Goal: Task Accomplishment & Management: Manage account settings

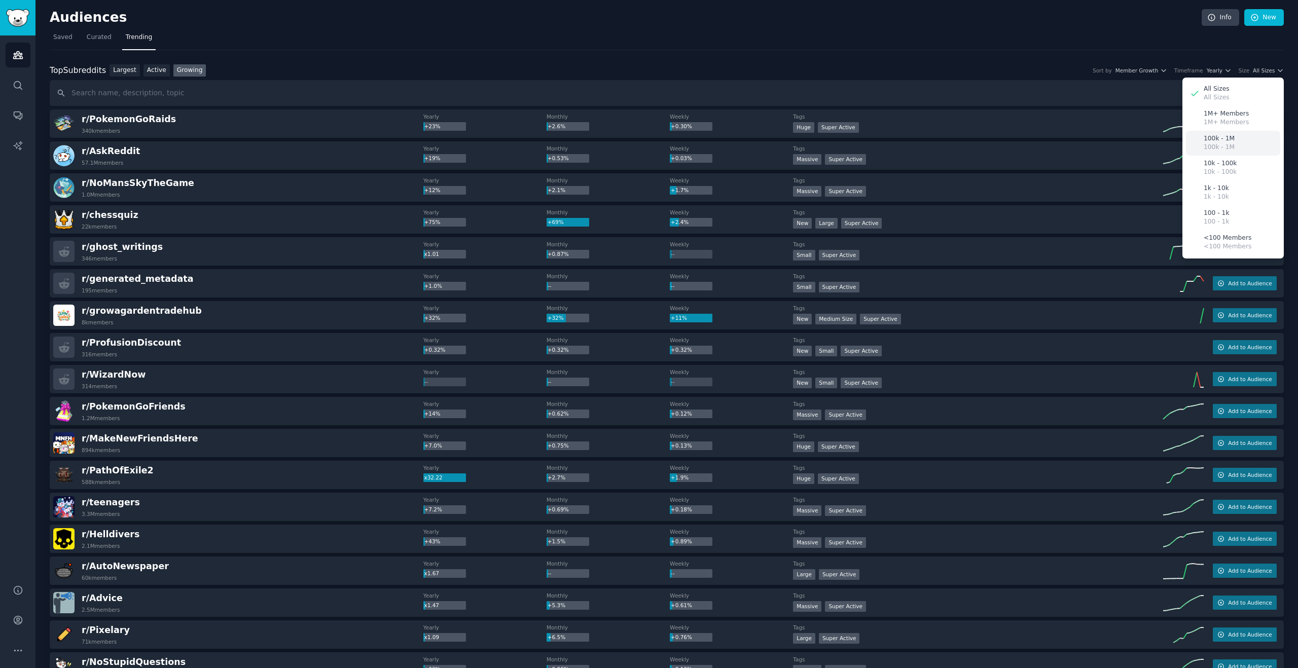
click at [1253, 147] on div "100k - 1M 100k - 1M" at bounding box center [1233, 143] width 94 height 25
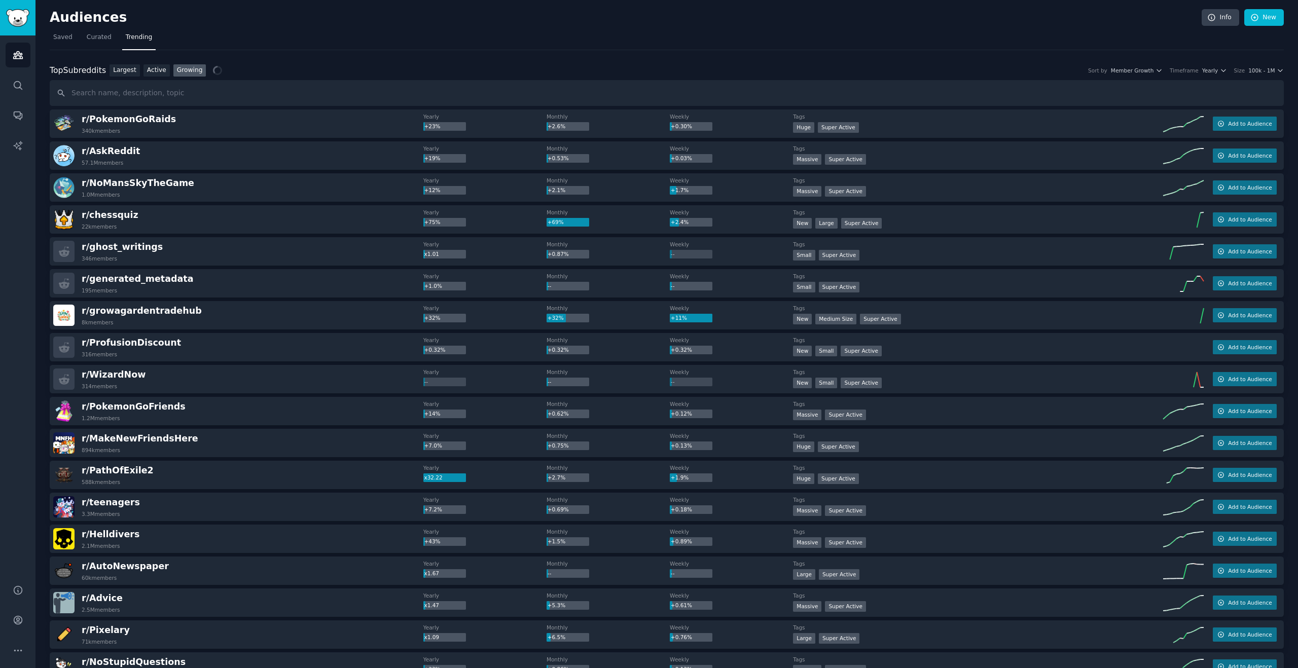
click at [1256, 75] on div "Top Subreddits Top Subreddits Largest Active Growing Sort by Member Growth Time…" at bounding box center [667, 70] width 1234 height 13
click at [1256, 72] on span "100k - 1M" at bounding box center [1261, 70] width 26 height 7
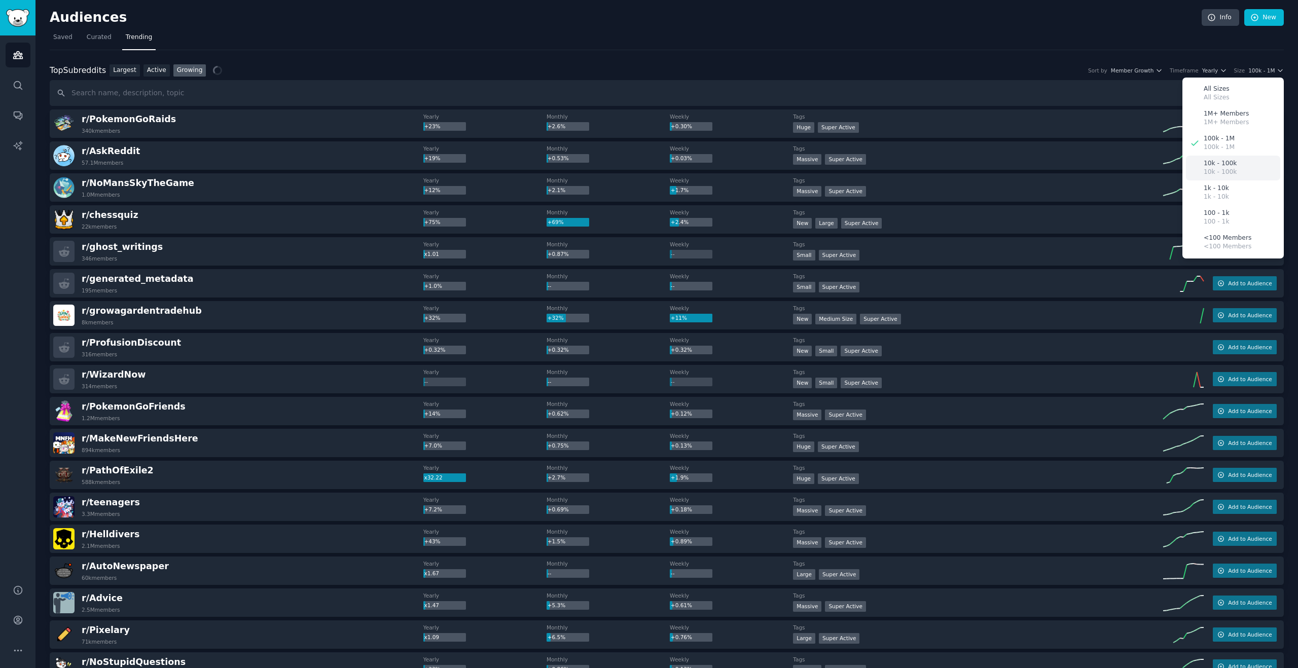
click at [1229, 164] on p "10k - 100k" at bounding box center [1220, 163] width 33 height 9
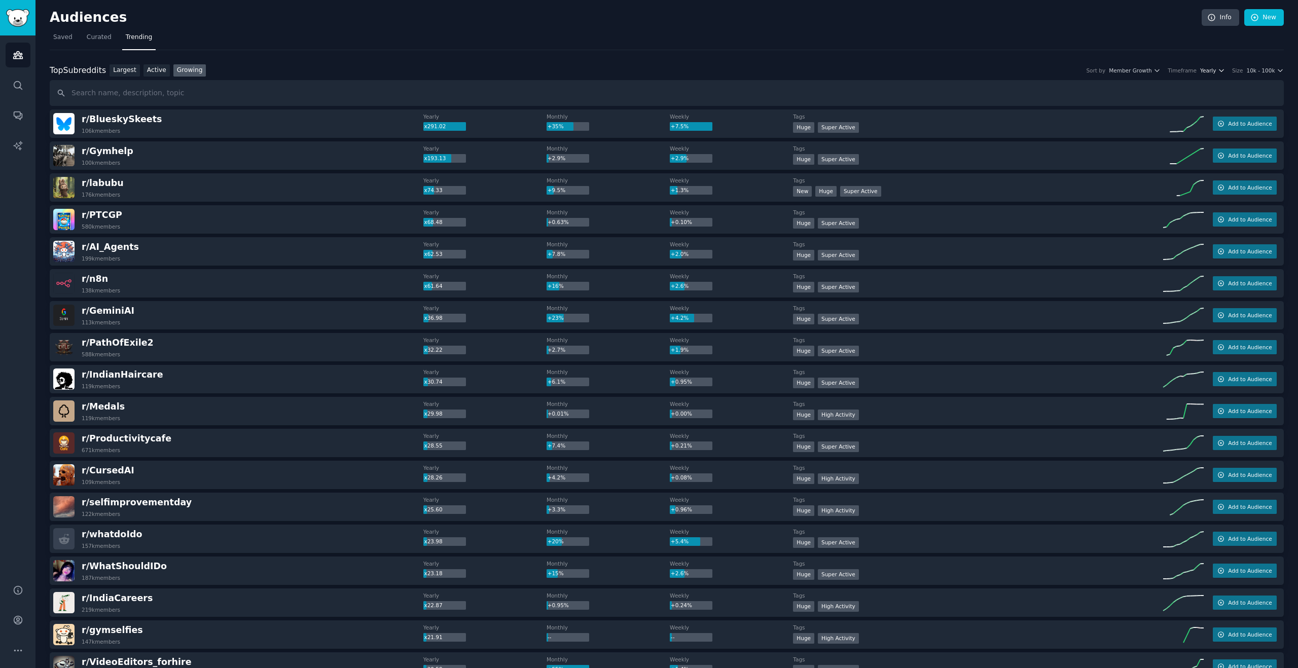
click at [1221, 72] on icon "button" at bounding box center [1221, 70] width 7 height 7
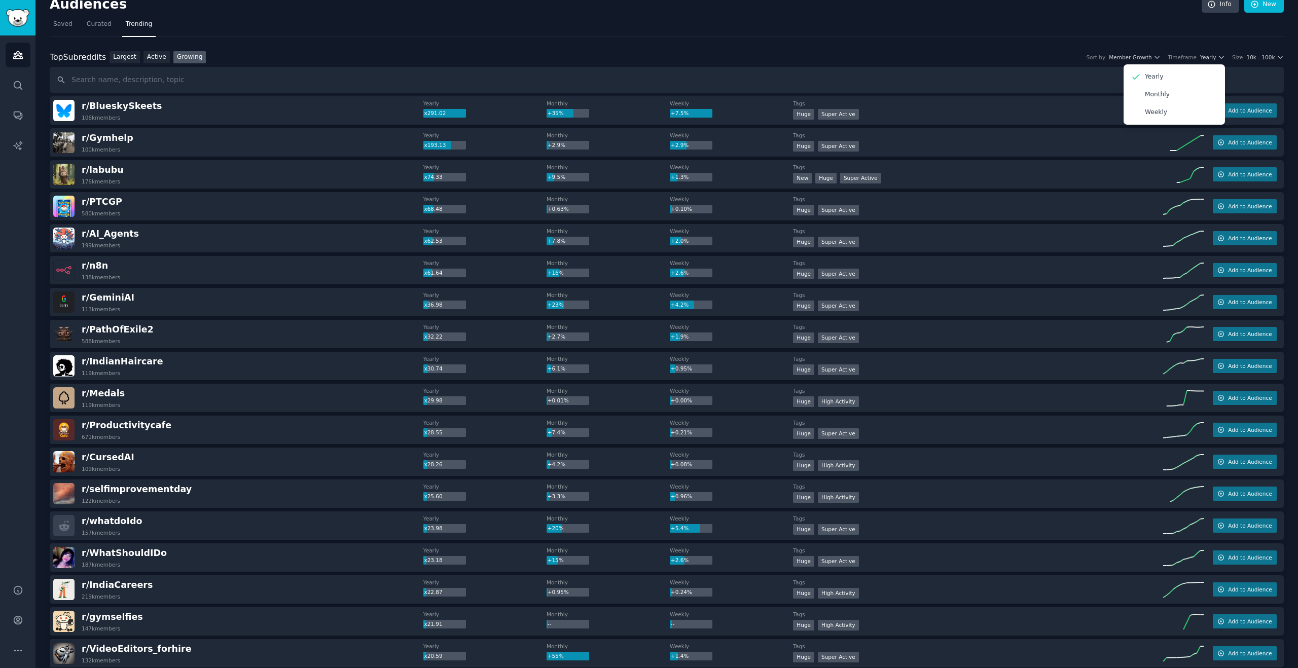
scroll to position [21, 0]
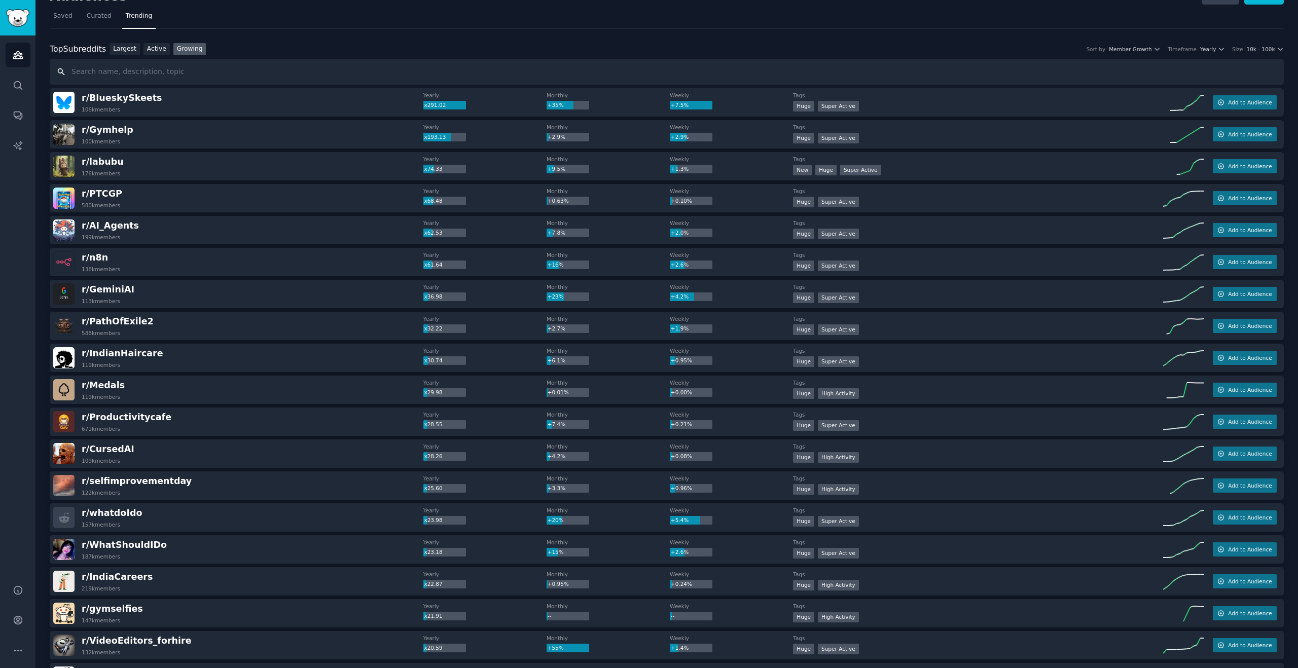
click at [1044, 81] on input "text" at bounding box center [667, 72] width 1234 height 26
click at [1038, 98] on dt "Tags" at bounding box center [978, 95] width 370 height 7
click at [267, 103] on div "r/ BlueskySkeets 106k members" at bounding box center [238, 102] width 370 height 21
drag, startPoint x: 267, startPoint y: 103, endPoint x: 250, endPoint y: 104, distance: 16.3
click at [250, 104] on div "r/ BlueskySkeets 106k members" at bounding box center [238, 102] width 370 height 21
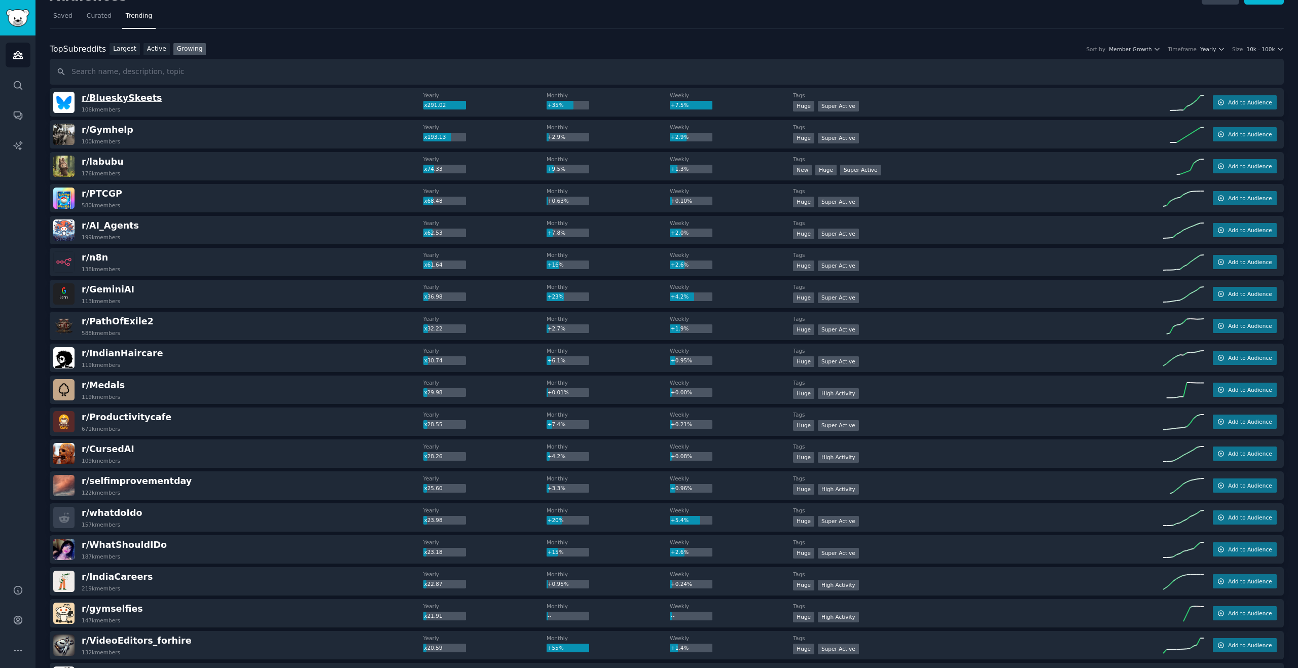
click at [137, 99] on span "r/ BlueskySkeets" at bounding box center [122, 98] width 80 height 10
click at [135, 99] on span "r/ BlueskySkeets" at bounding box center [122, 98] width 80 height 10
click at [142, 100] on span "r/ BlueskySkeets" at bounding box center [122, 98] width 80 height 10
click at [139, 98] on span "r/ BlueskySkeets" at bounding box center [122, 98] width 80 height 10
click at [145, 96] on span "r/ BlueskySkeets" at bounding box center [122, 98] width 80 height 10
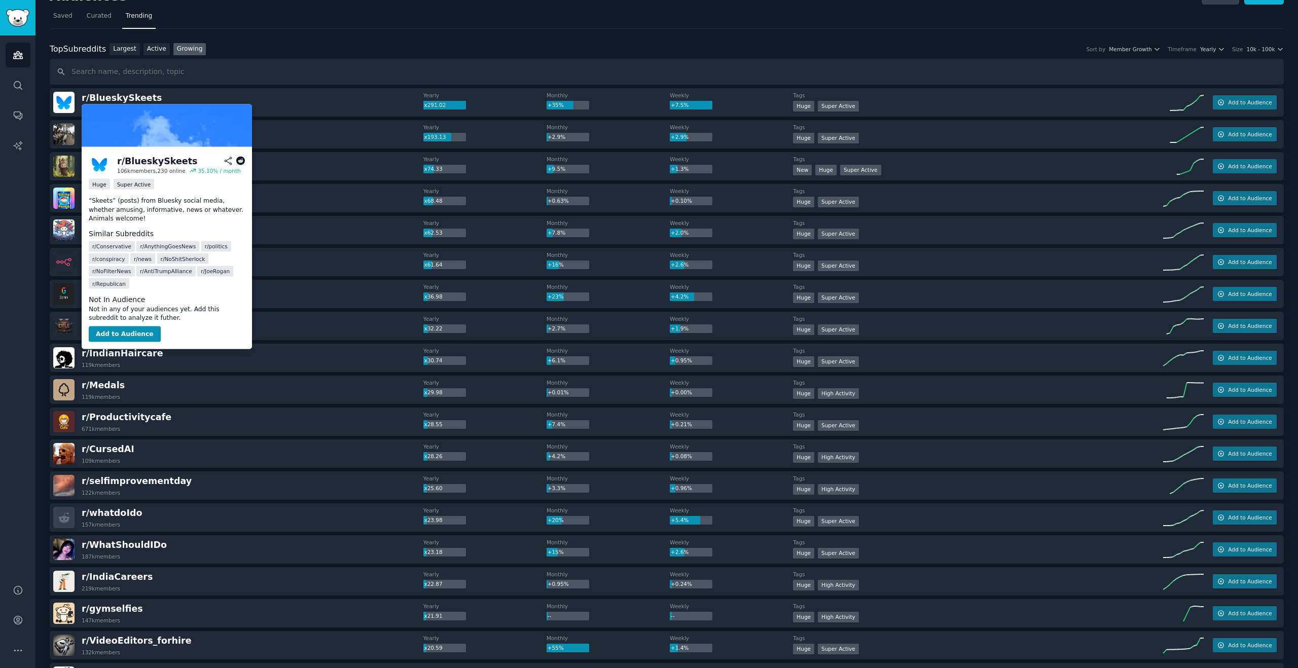
click at [238, 158] on icon at bounding box center [240, 161] width 9 height 9
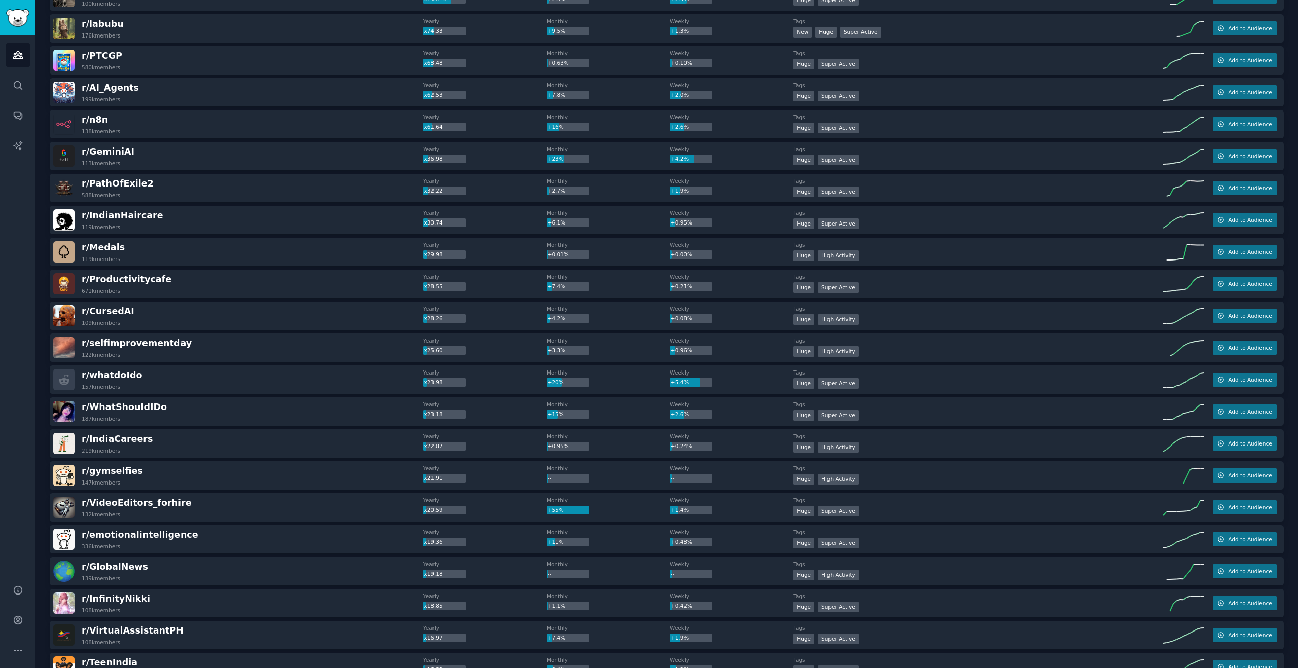
scroll to position [247, 0]
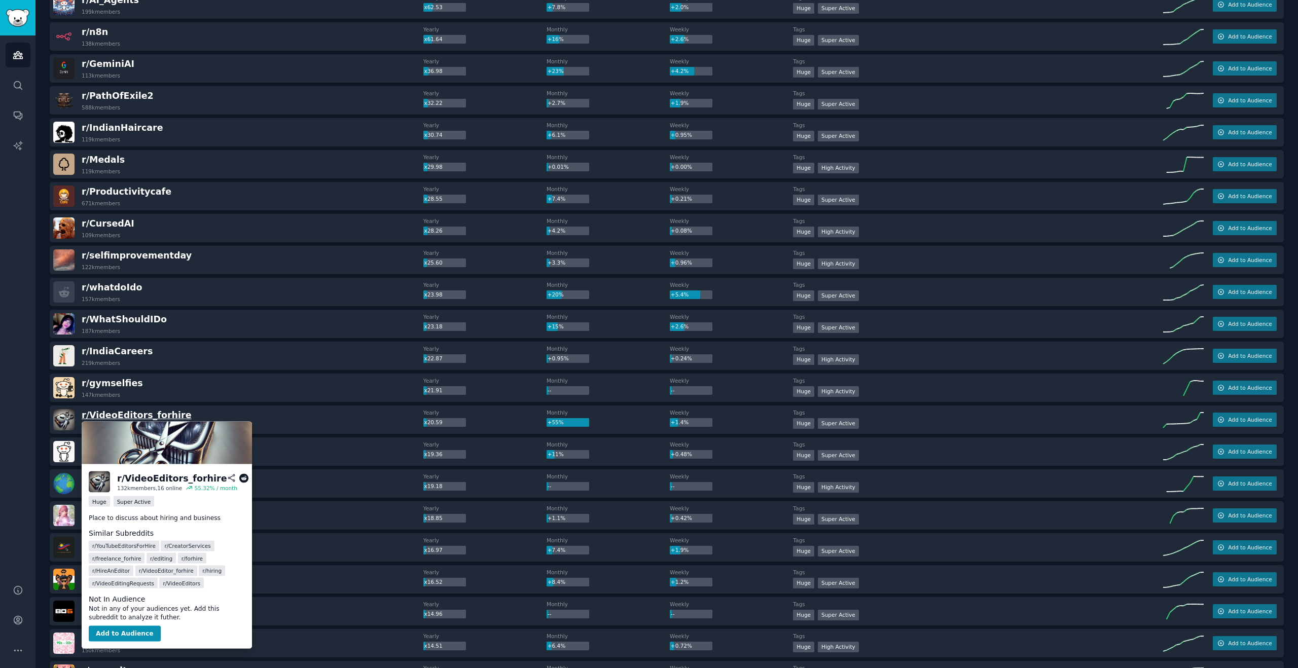
click at [118, 414] on span "r/ VideoEditors_forhire" at bounding box center [137, 415] width 110 height 10
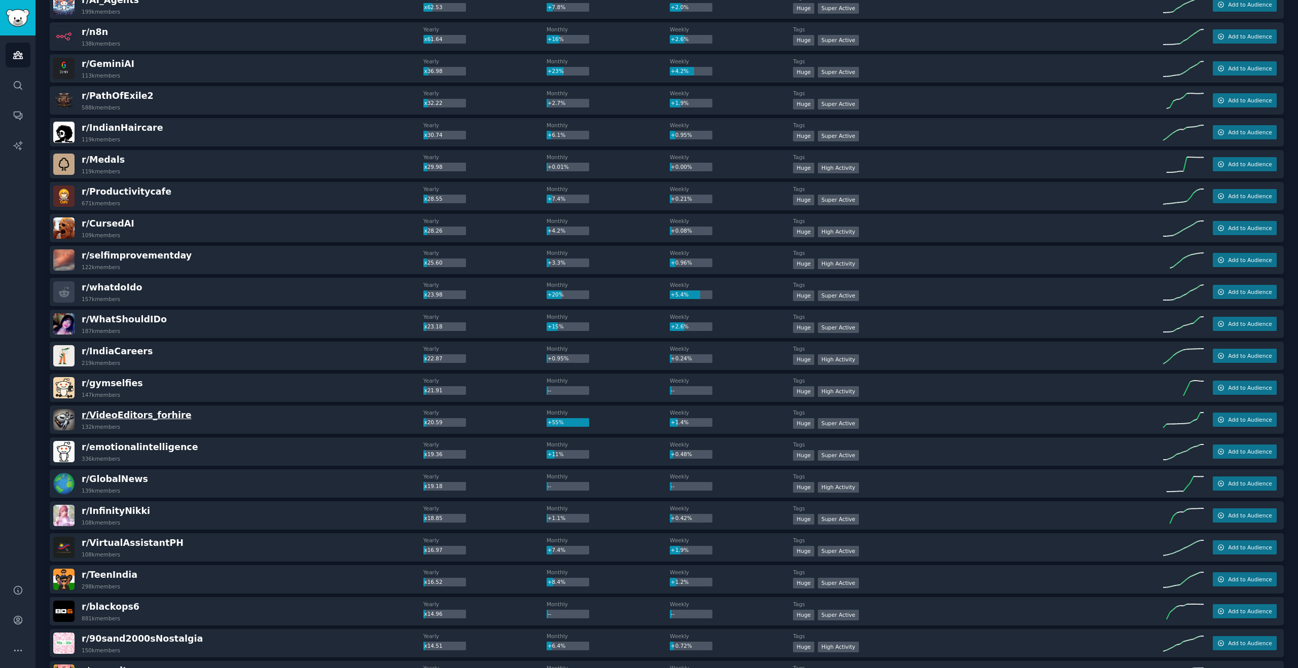
click at [121, 413] on span "r/ VideoEditors_forhire" at bounding box center [137, 415] width 110 height 10
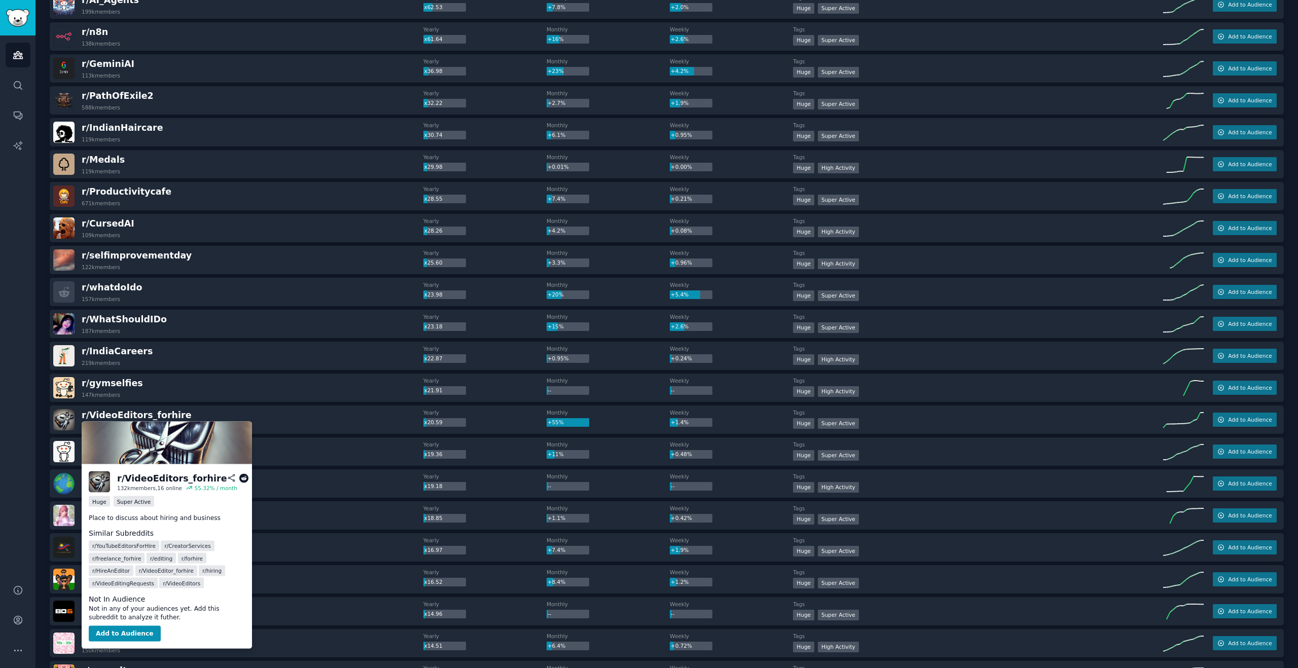
click at [239, 476] on icon at bounding box center [243, 478] width 9 height 9
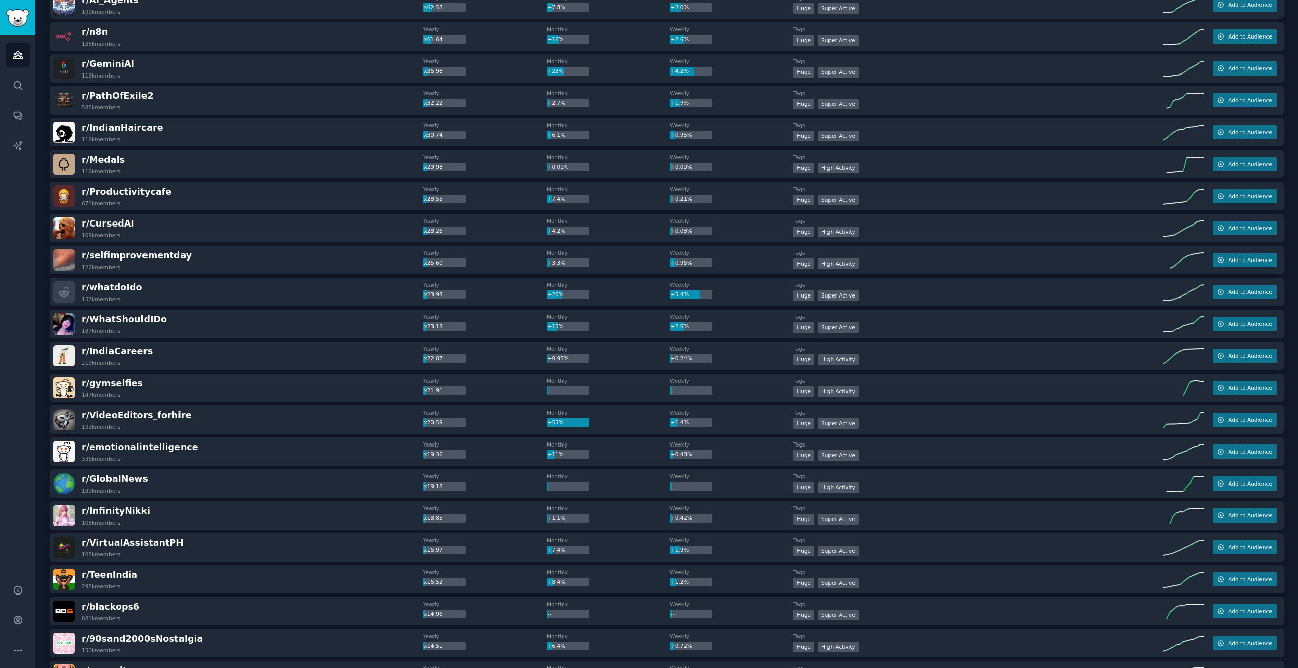
scroll to position [0, 0]
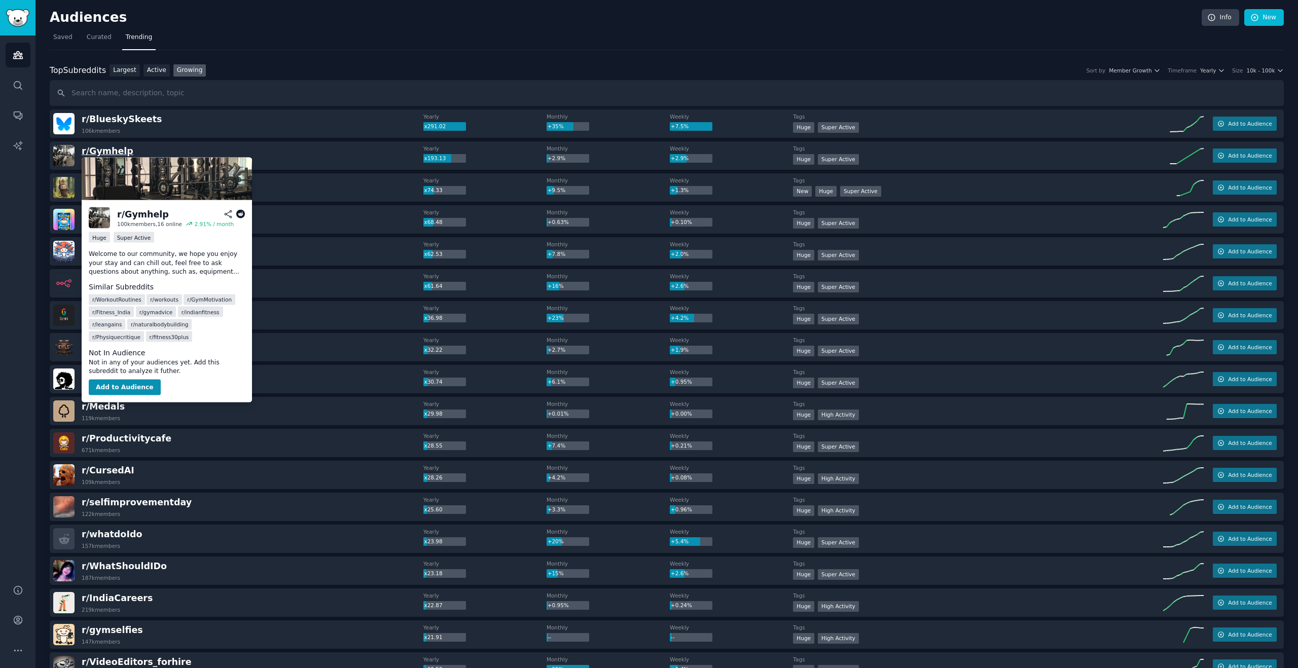
click at [119, 151] on span "r/ Gymhelp" at bounding box center [108, 151] width 52 height 10
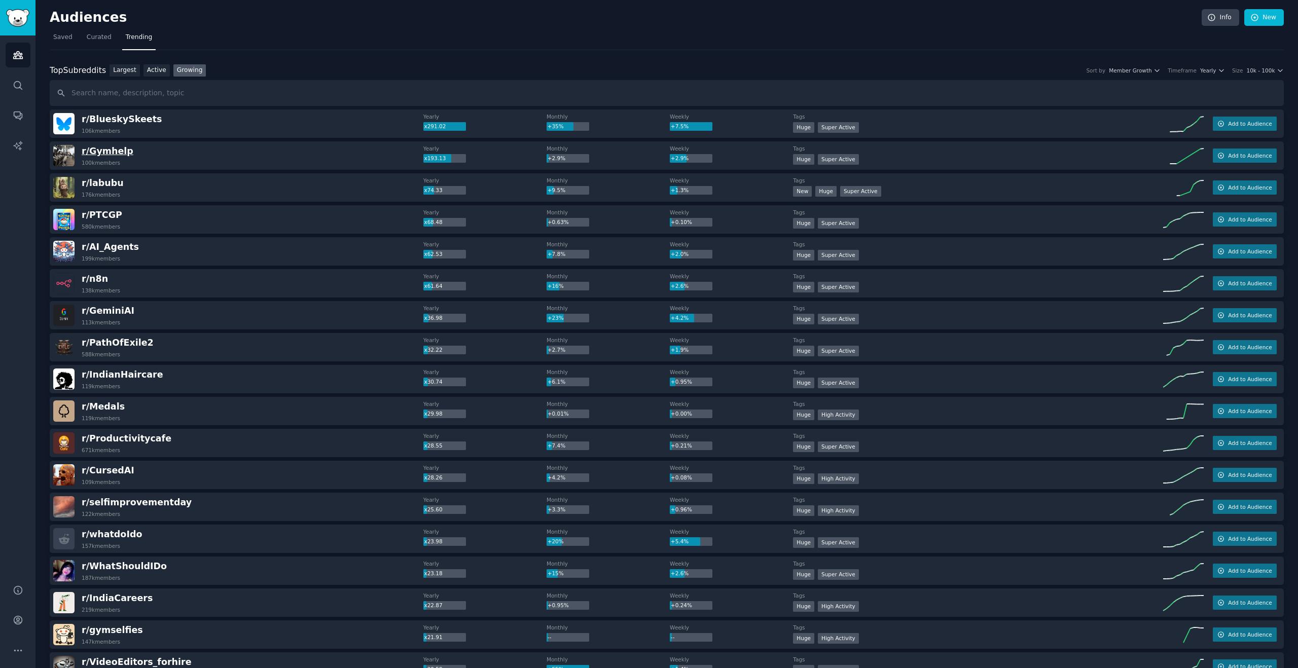
click at [89, 150] on span "r/ Gymhelp" at bounding box center [108, 151] width 52 height 10
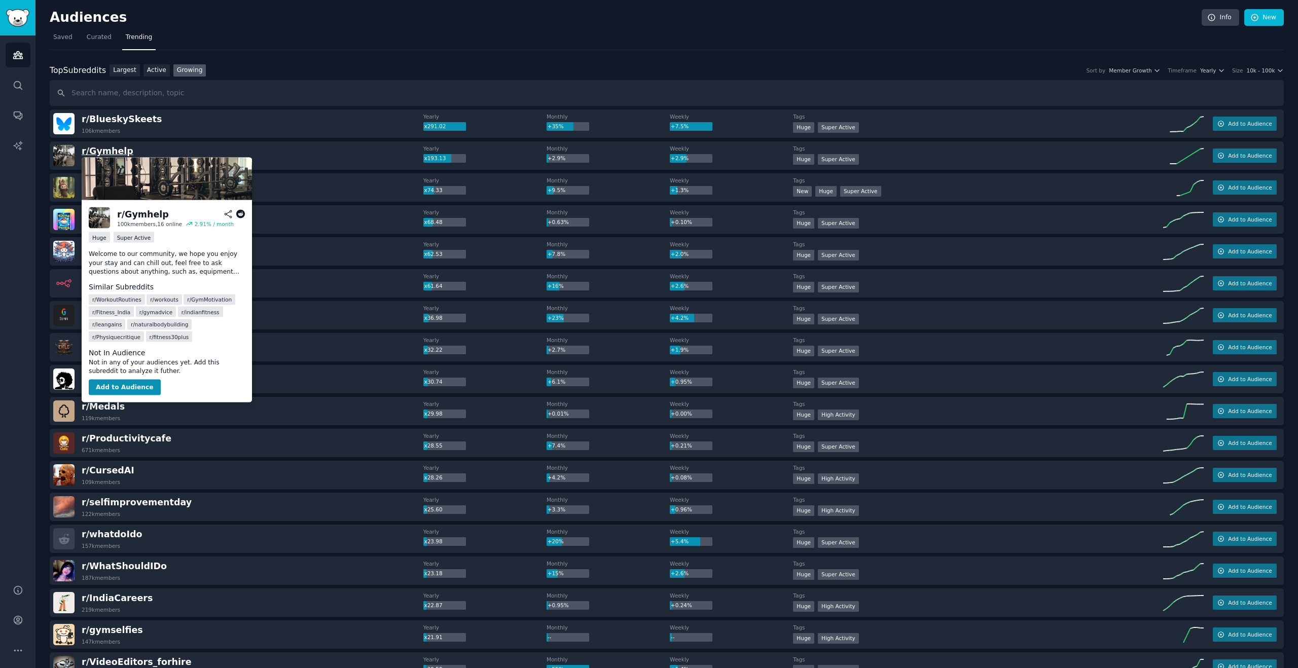
click at [89, 151] on span "r/ Gymhelp" at bounding box center [108, 151] width 52 height 10
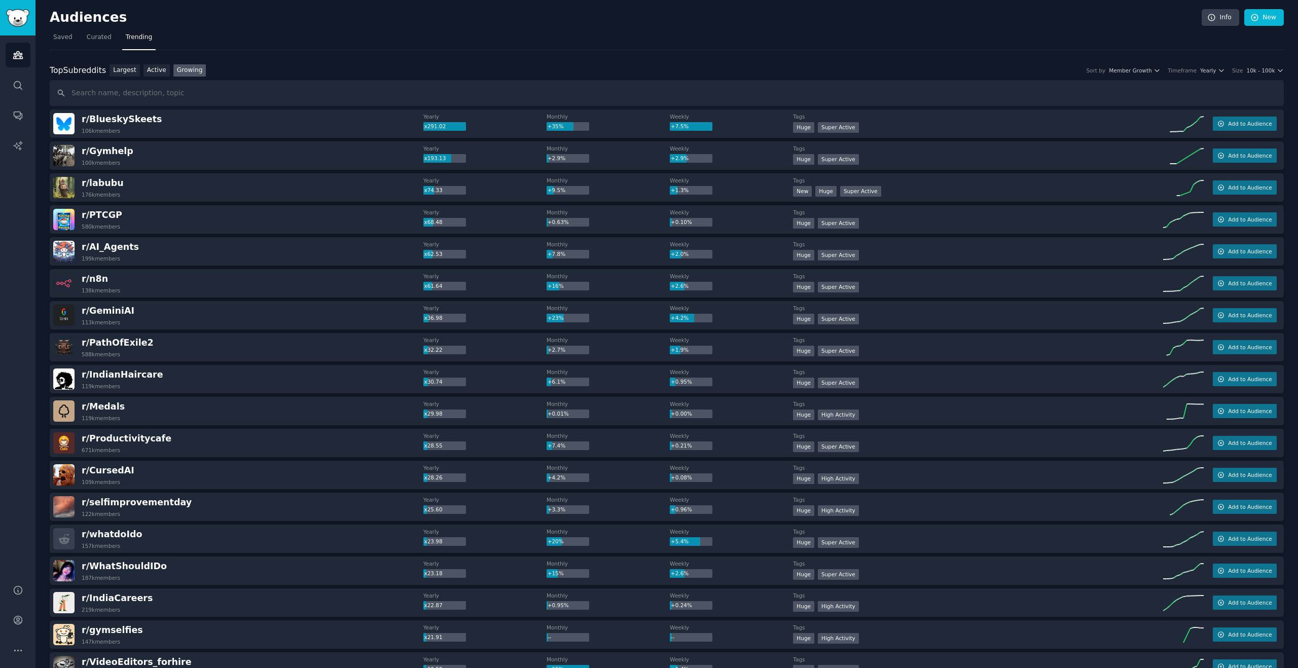
click at [1082, 157] on div "Huge Super Active" at bounding box center [978, 160] width 370 height 13
click at [1219, 155] on icon "button" at bounding box center [1221, 156] width 6 height 6
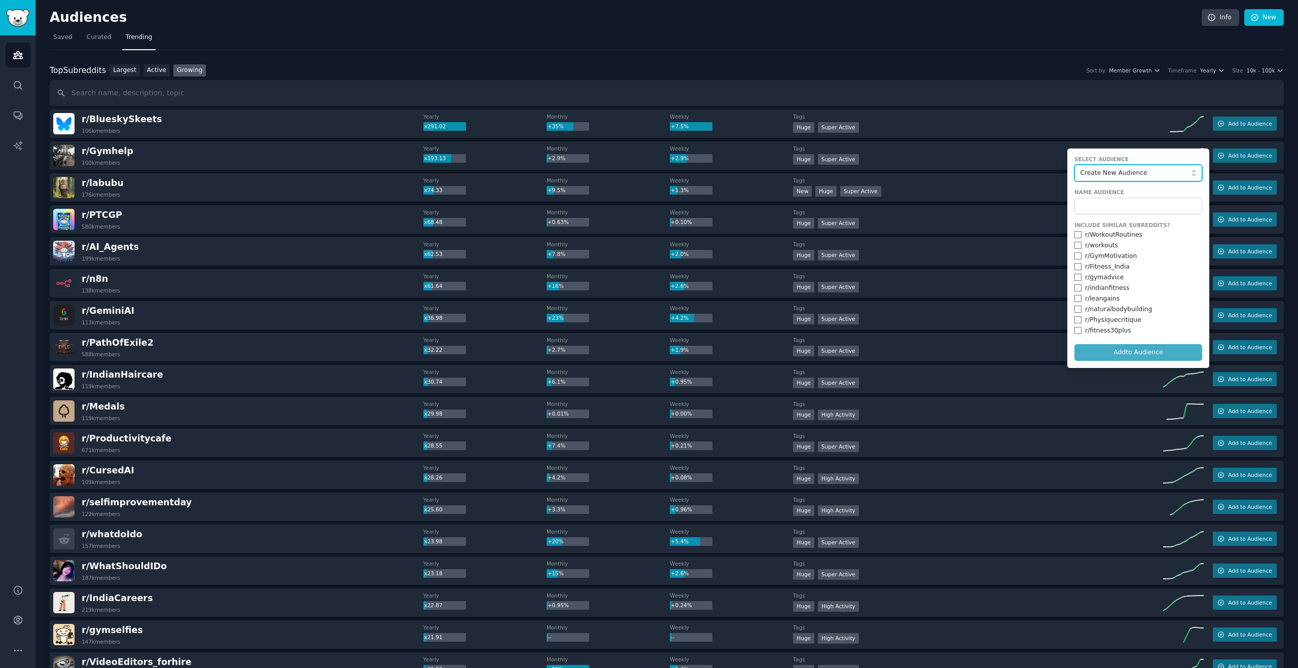
click at [1161, 173] on span "Create New Audience" at bounding box center [1135, 173] width 111 height 9
click at [1147, 198] on input "text" at bounding box center [1138, 206] width 128 height 17
type input "gym"
click at [1074, 252] on input "checkbox" at bounding box center [1077, 255] width 7 height 7
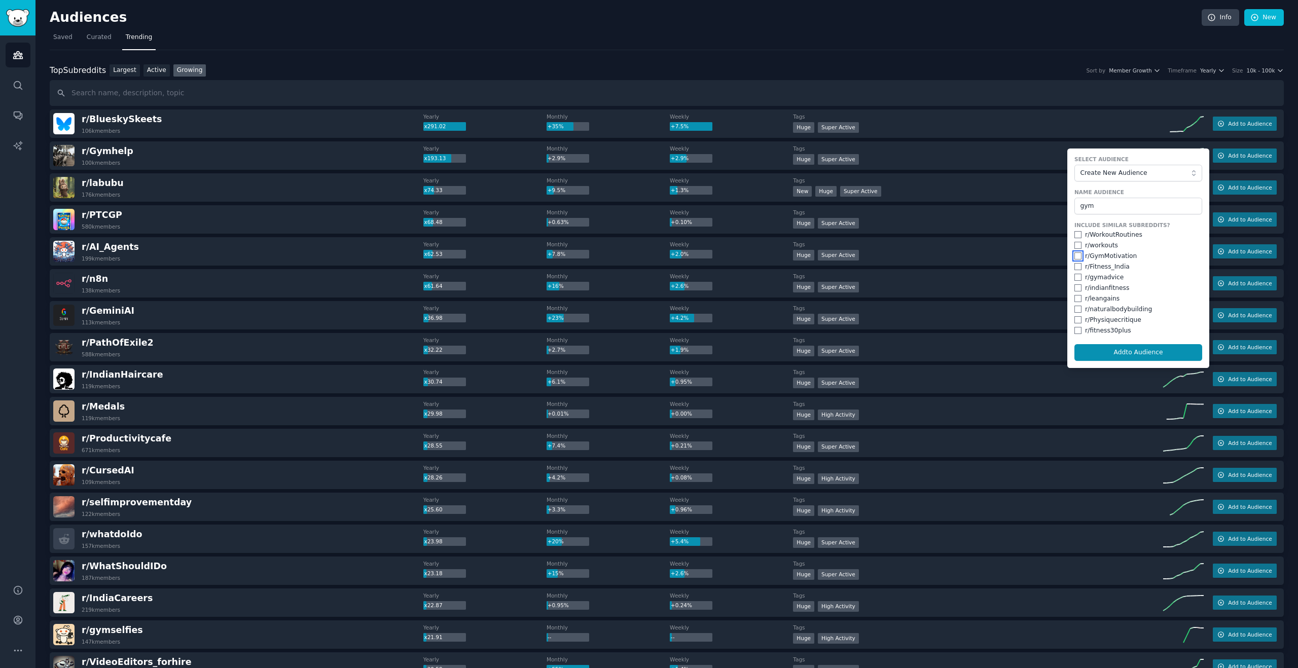
checkbox input "true"
click at [1074, 246] on input "checkbox" at bounding box center [1077, 245] width 7 height 7
checkbox input "true"
click at [1074, 234] on input "checkbox" at bounding box center [1077, 234] width 7 height 7
checkbox input "true"
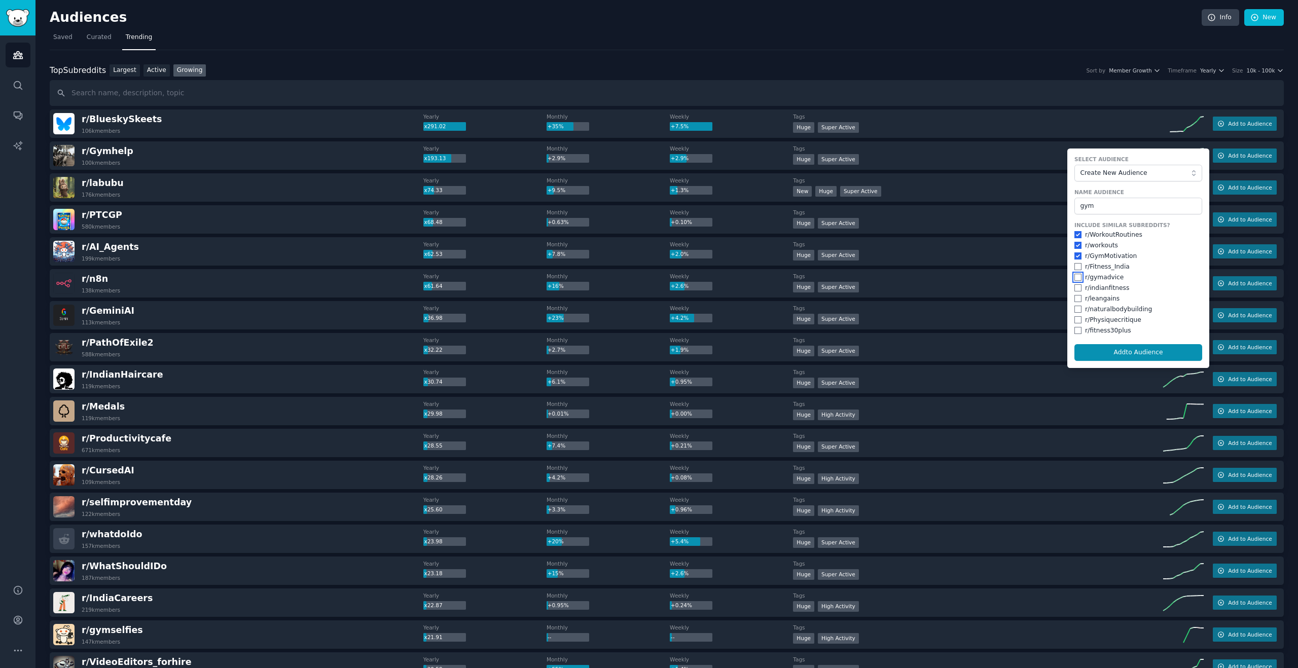
click at [1074, 276] on input "checkbox" at bounding box center [1077, 277] width 7 height 7
checkbox input "true"
click at [1077, 308] on input "checkbox" at bounding box center [1077, 309] width 7 height 7
click at [1077, 309] on input "checkbox" at bounding box center [1077, 309] width 7 height 7
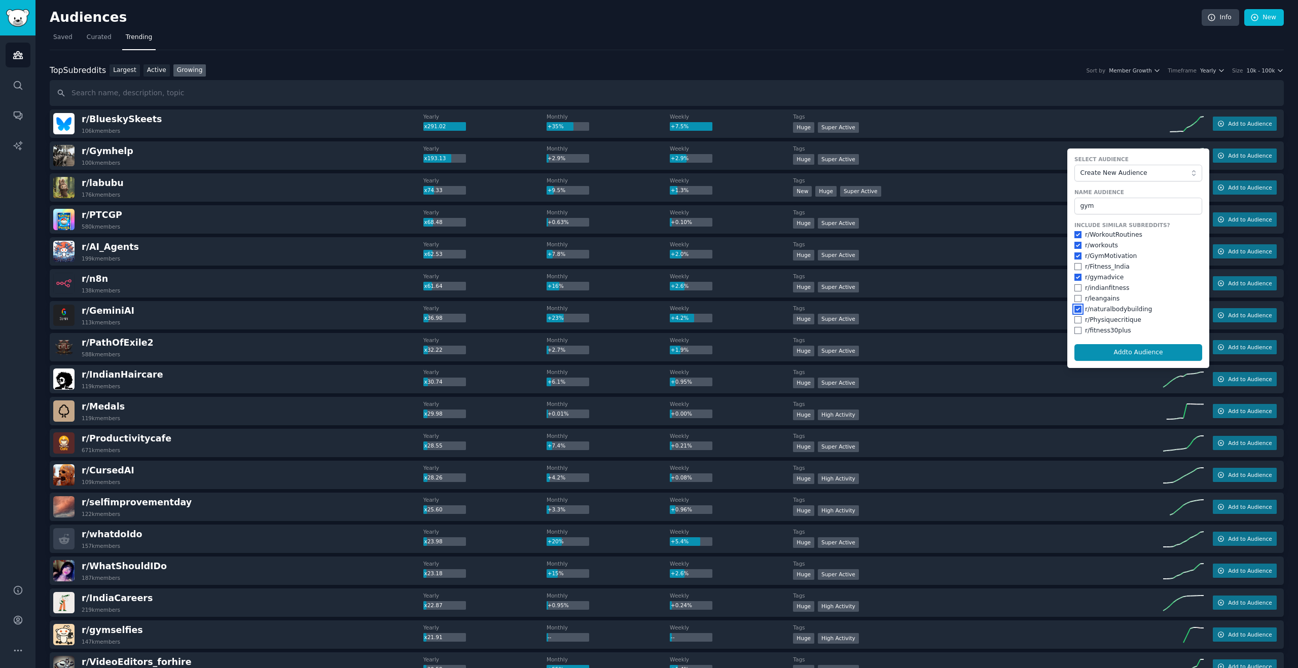
checkbox input "true"
click at [1074, 322] on input "checkbox" at bounding box center [1077, 319] width 7 height 7
checkbox input "true"
click at [1075, 299] on input "checkbox" at bounding box center [1077, 298] width 7 height 7
checkbox input "true"
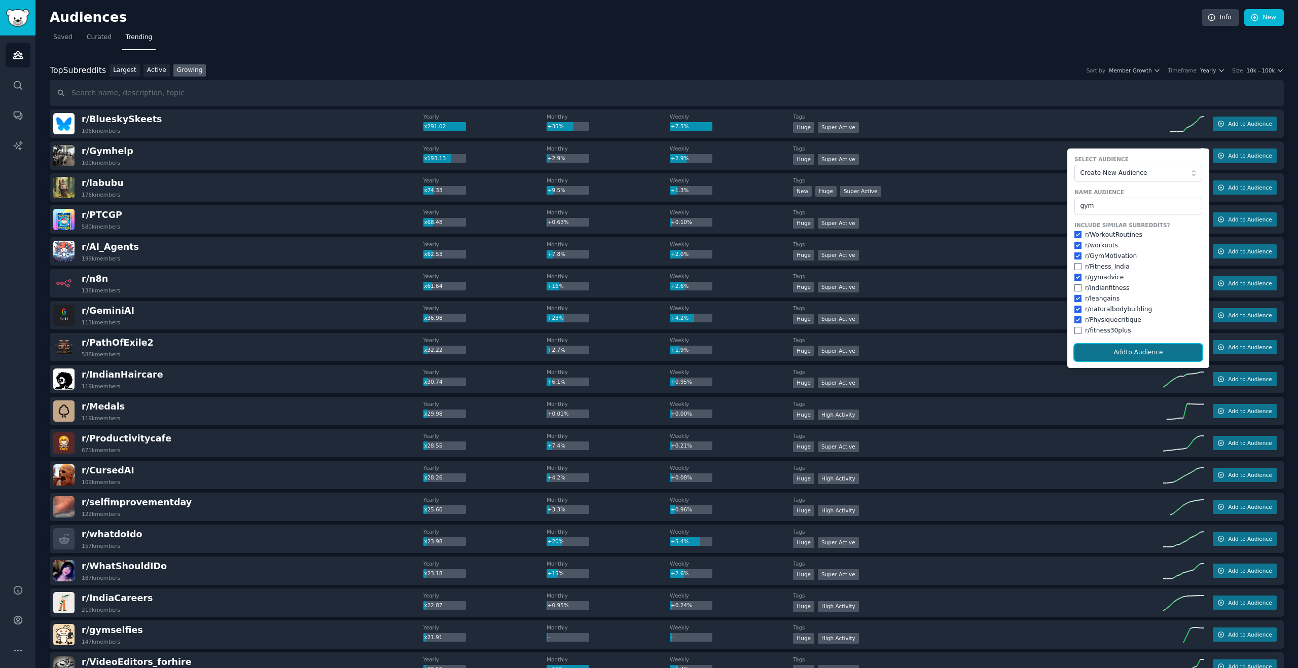
click at [1092, 345] on button "Add to Audience" at bounding box center [1138, 352] width 128 height 17
checkbox input "false"
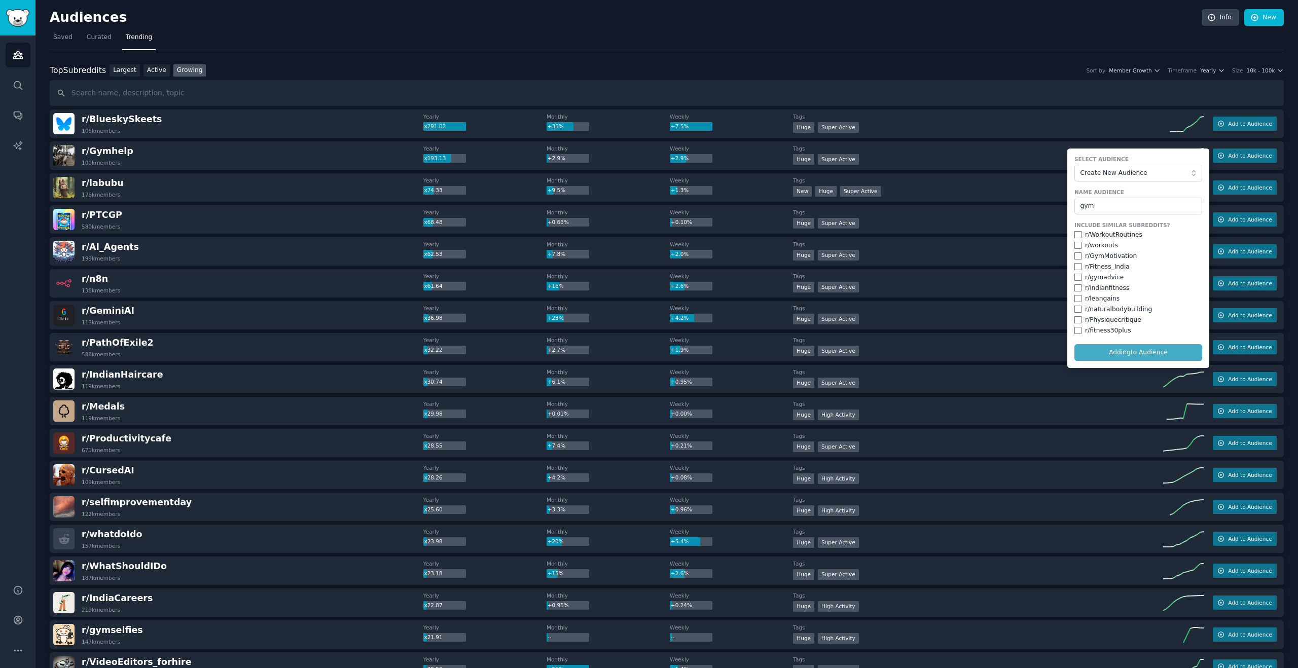
checkbox input "false"
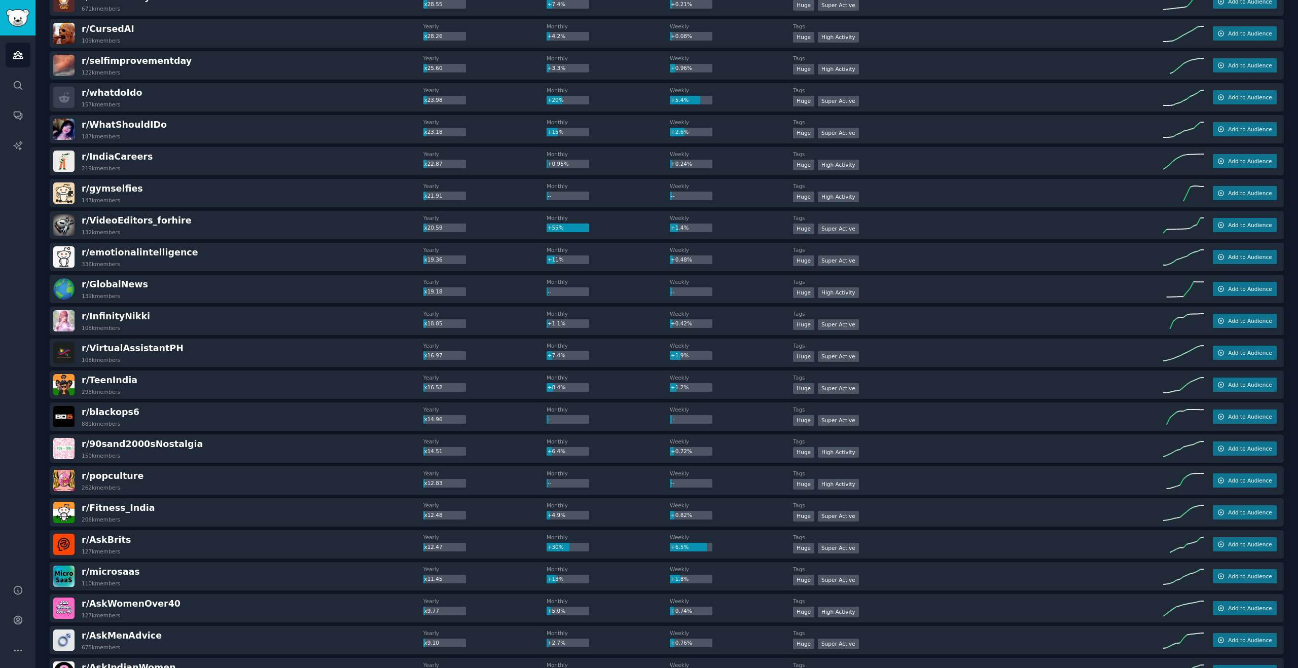
scroll to position [611, 0]
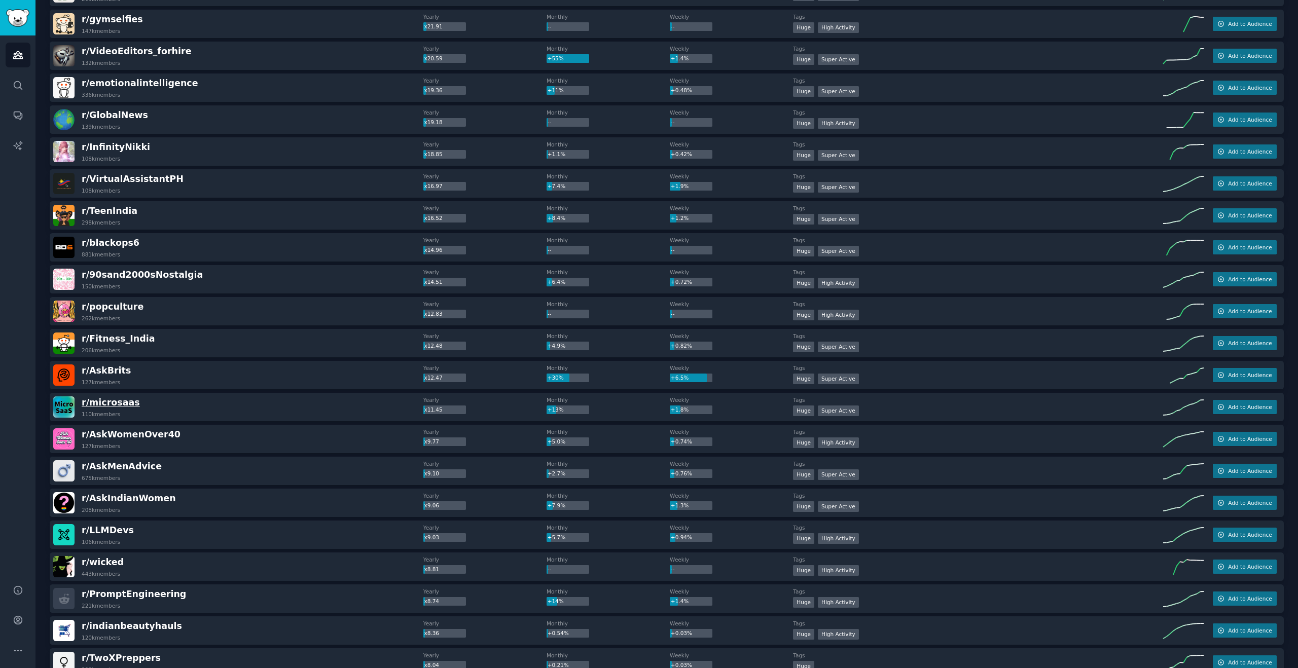
click at [120, 402] on span "r/ microsaas" at bounding box center [111, 402] width 58 height 10
click at [1235, 409] on span "Add to Audience" at bounding box center [1250, 407] width 44 height 7
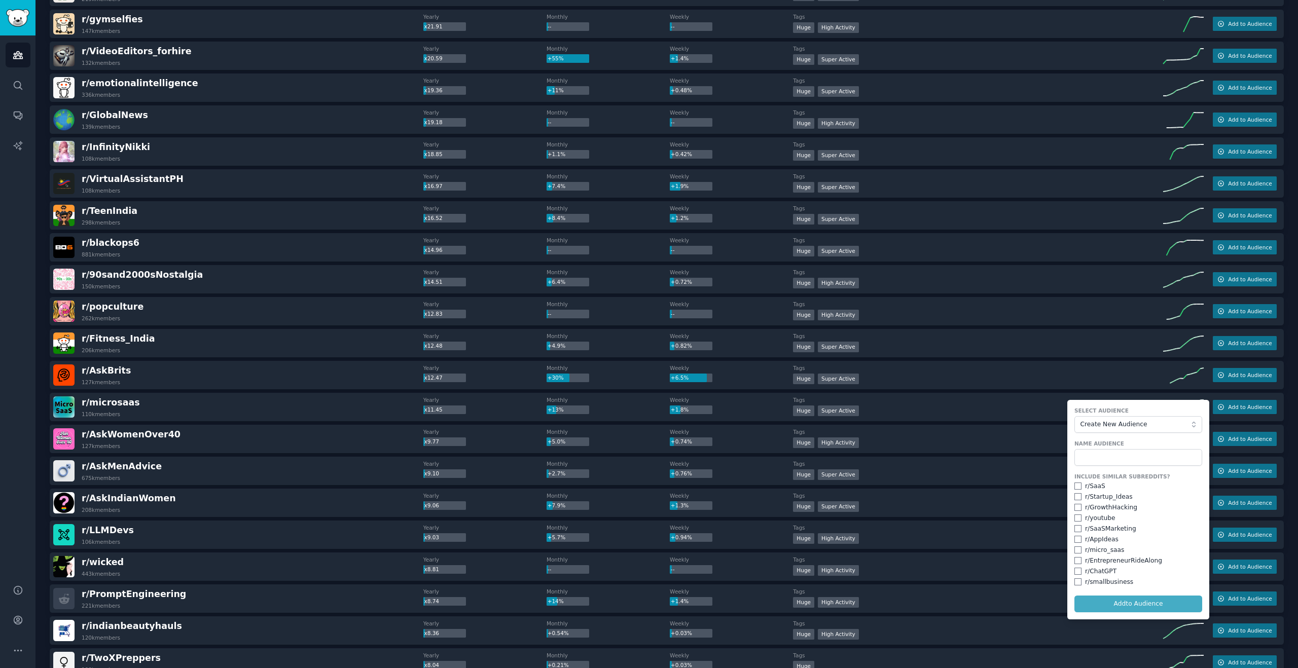
click at [1090, 493] on div "r/ Startup_Ideas" at bounding box center [1109, 497] width 48 height 9
click at [1090, 485] on div "r/ SaaS" at bounding box center [1095, 486] width 20 height 9
click at [1089, 455] on input "text" at bounding box center [1138, 457] width 128 height 17
type input "microsaas"
type input "saas"
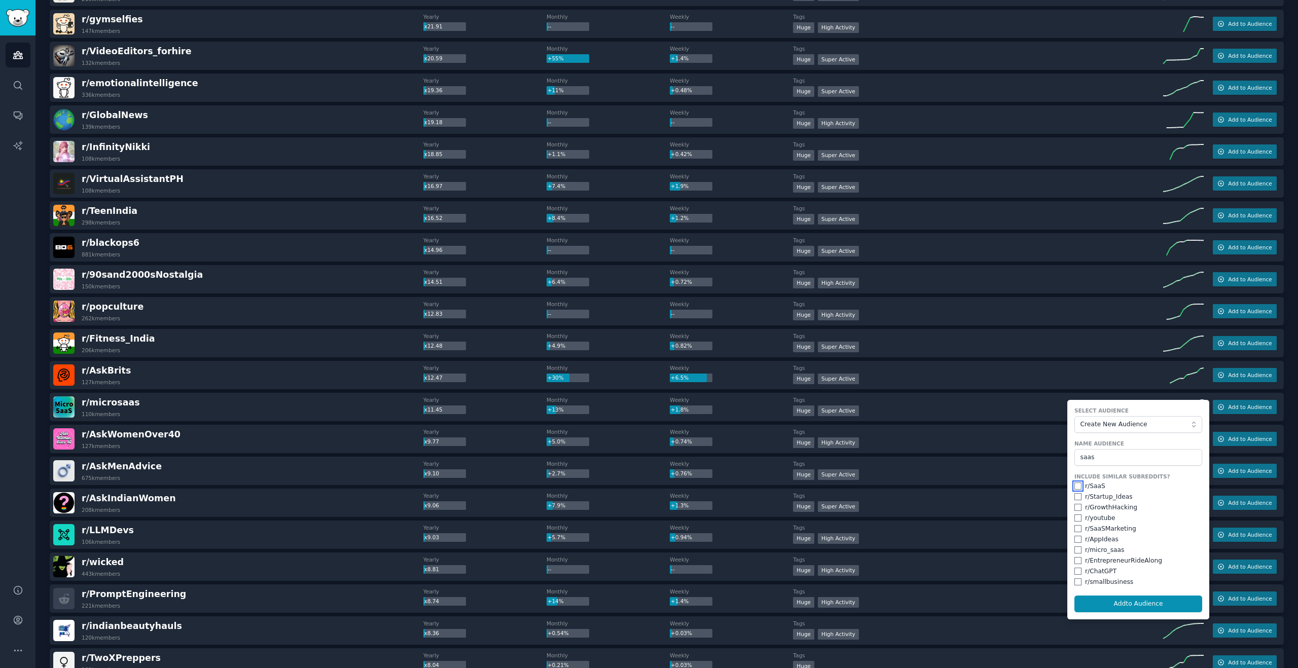
click at [1076, 488] on input "checkbox" at bounding box center [1077, 486] width 7 height 7
checkbox input "true"
click at [1075, 498] on input "checkbox" at bounding box center [1077, 496] width 7 height 7
checkbox input "true"
click at [1077, 508] on input "checkbox" at bounding box center [1077, 507] width 7 height 7
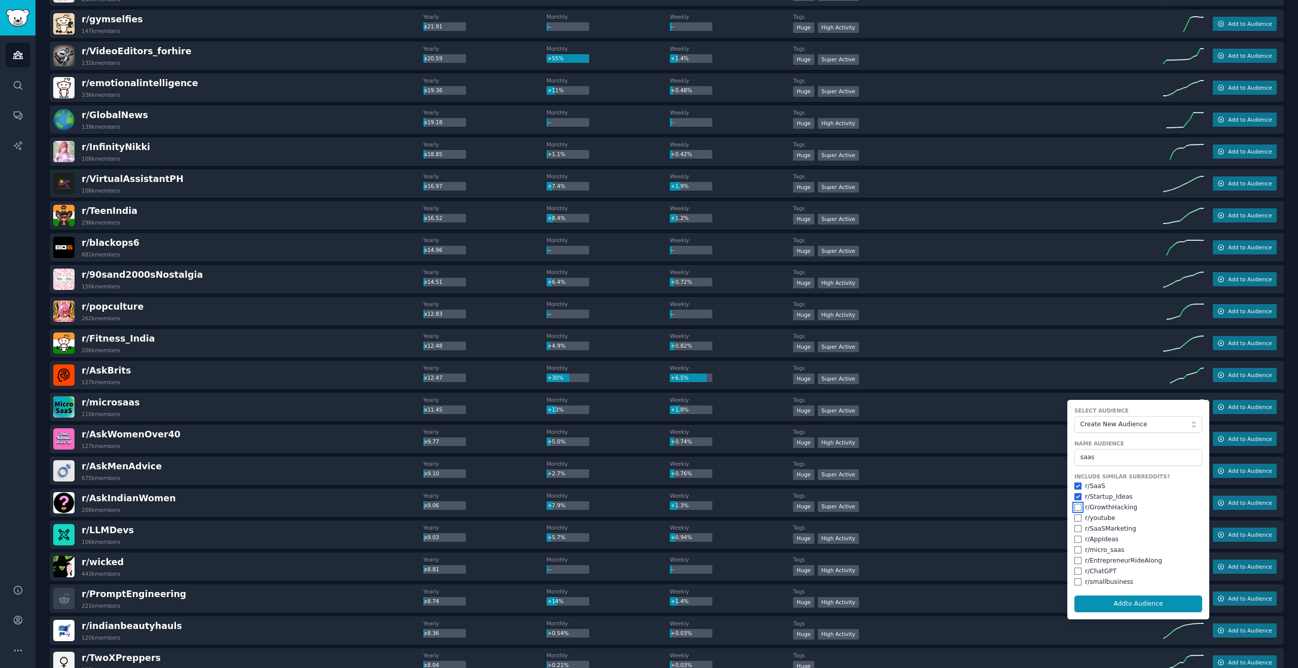
checkbox input "true"
click at [1076, 525] on div "r/ [DEMOGRAPHIC_DATA]" at bounding box center [1138, 529] width 128 height 9
click at [1074, 527] on input "checkbox" at bounding box center [1077, 528] width 7 height 7
checkbox input "true"
click at [1074, 538] on input "checkbox" at bounding box center [1077, 539] width 7 height 7
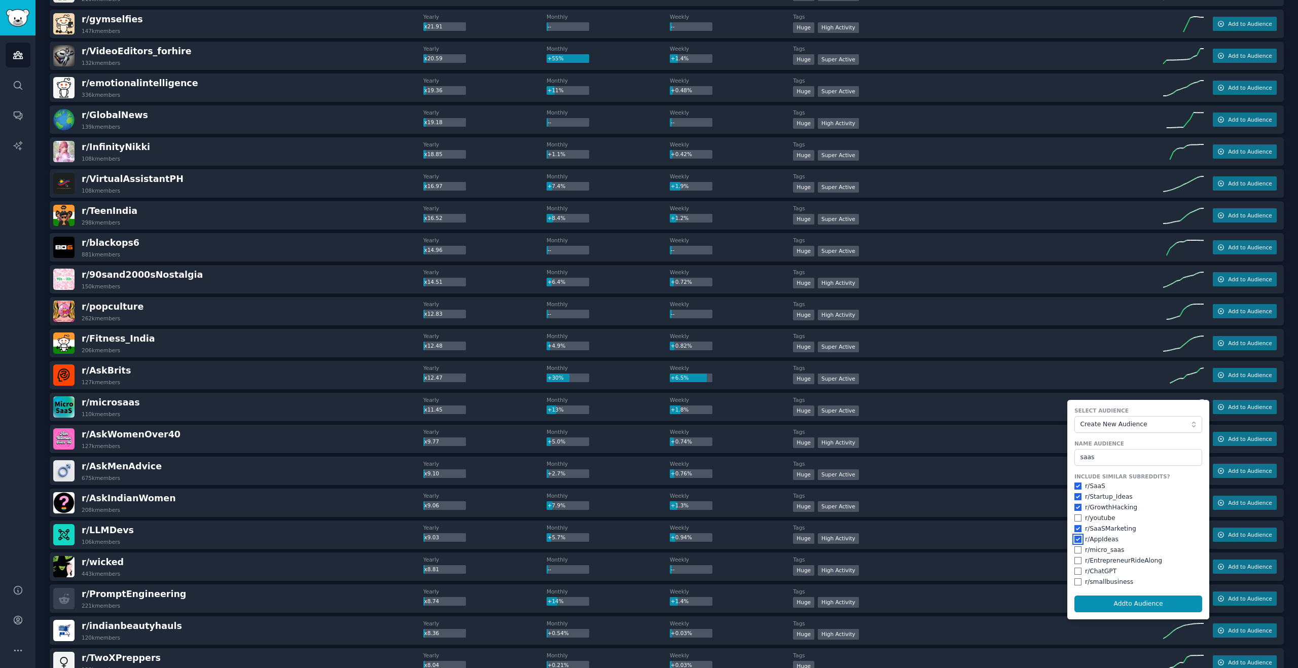
checkbox input "true"
click at [1075, 552] on input "checkbox" at bounding box center [1077, 550] width 7 height 7
checkbox input "true"
click at [1074, 563] on input "checkbox" at bounding box center [1077, 560] width 7 height 7
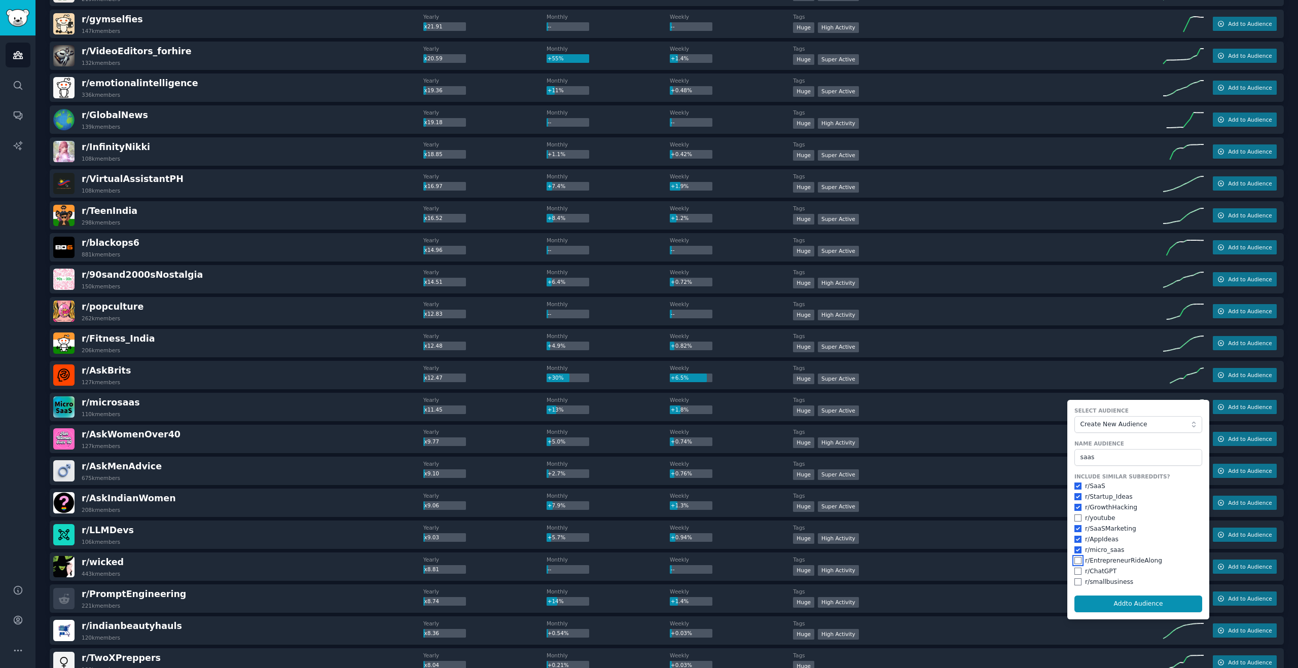
click at [1074, 563] on input "checkbox" at bounding box center [1077, 560] width 7 height 7
checkbox input "true"
click at [1075, 570] on input "checkbox" at bounding box center [1077, 571] width 7 height 7
checkbox input "true"
click at [1075, 582] on input "checkbox" at bounding box center [1077, 581] width 7 height 7
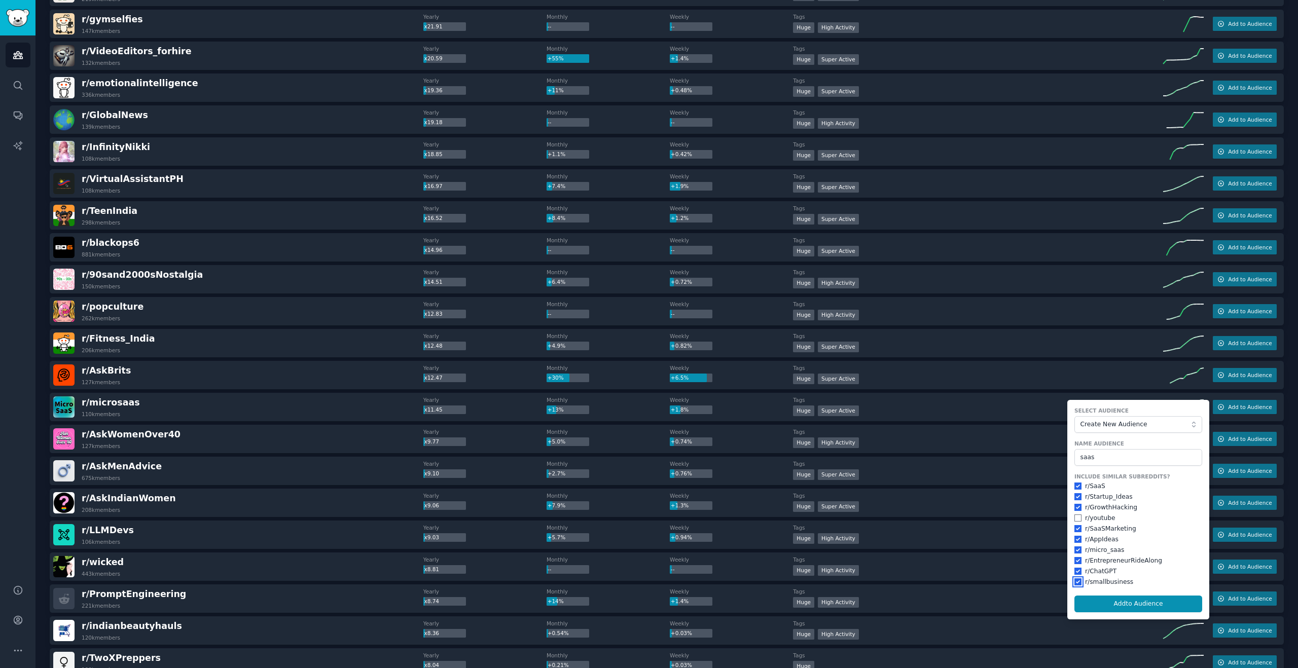
scroll to position [624, 0]
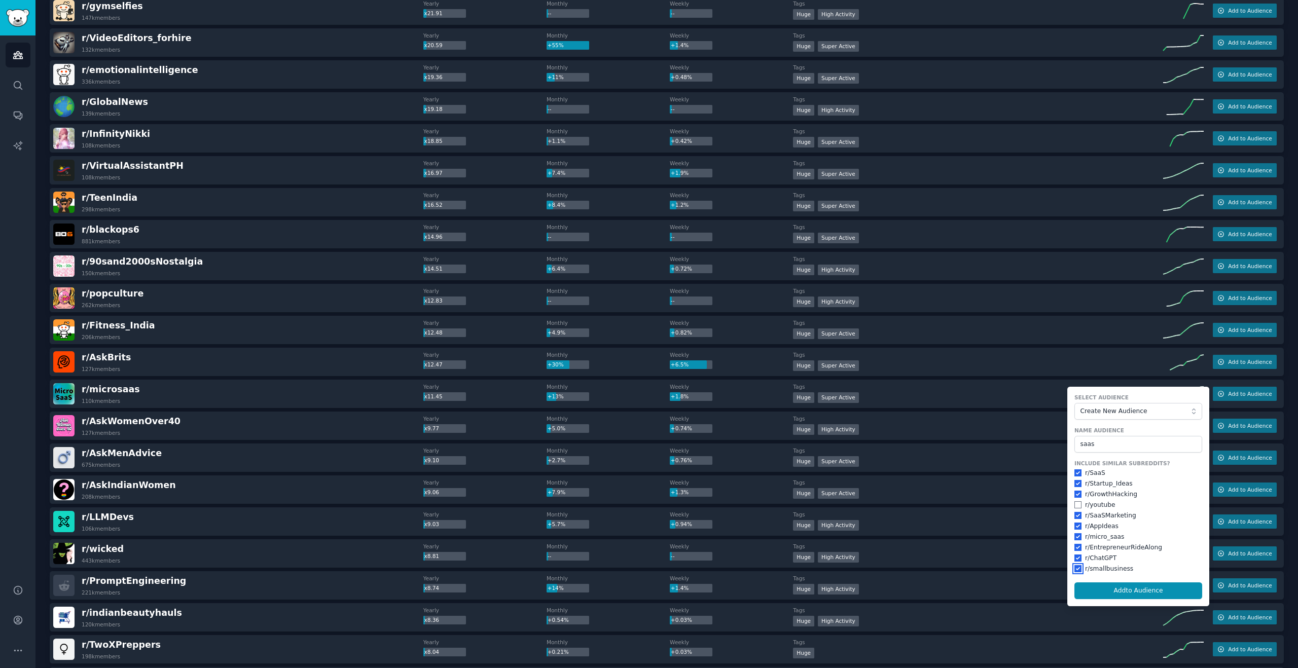
click at [1075, 570] on input "checkbox" at bounding box center [1077, 568] width 7 height 7
checkbox input "false"
click at [1086, 587] on button "Add to Audience" at bounding box center [1138, 591] width 128 height 17
checkbox input "false"
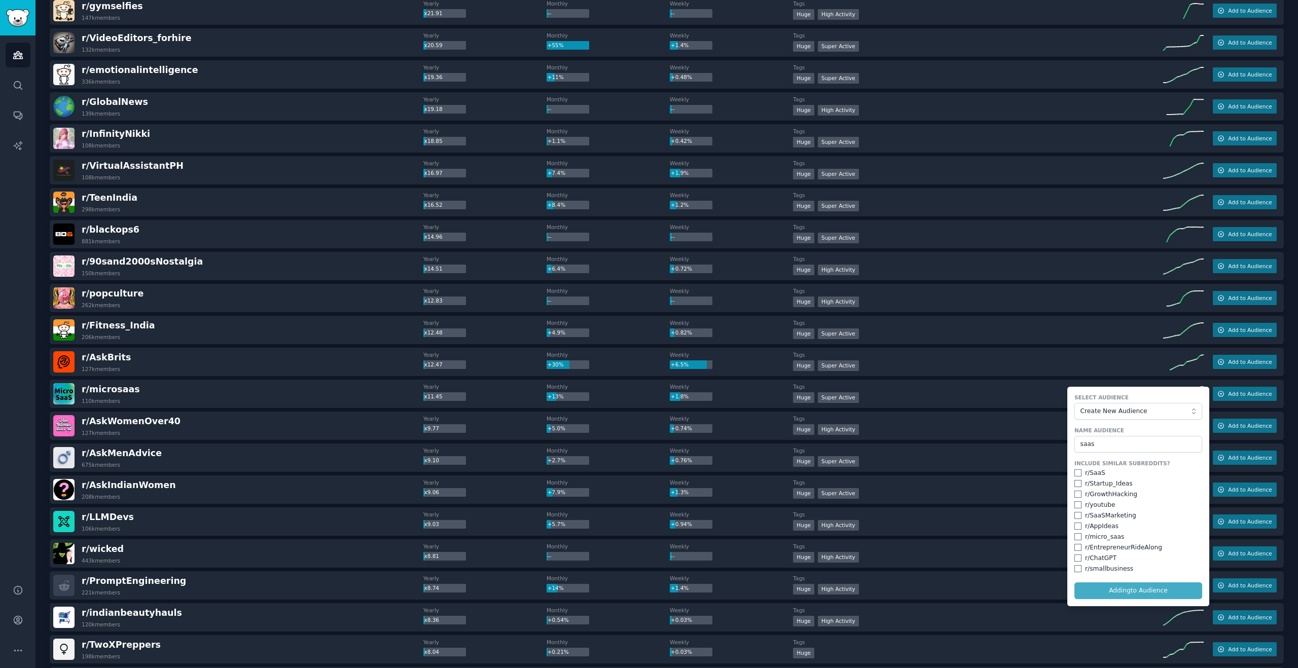
checkbox input "false"
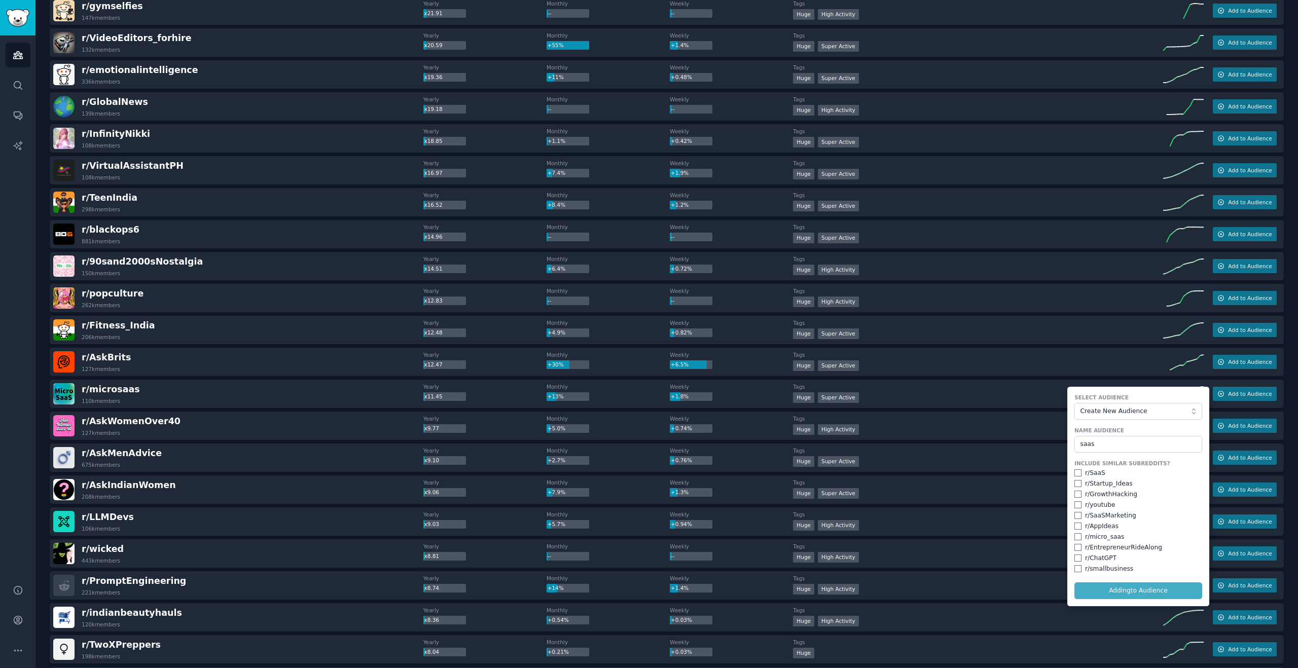
checkbox input "false"
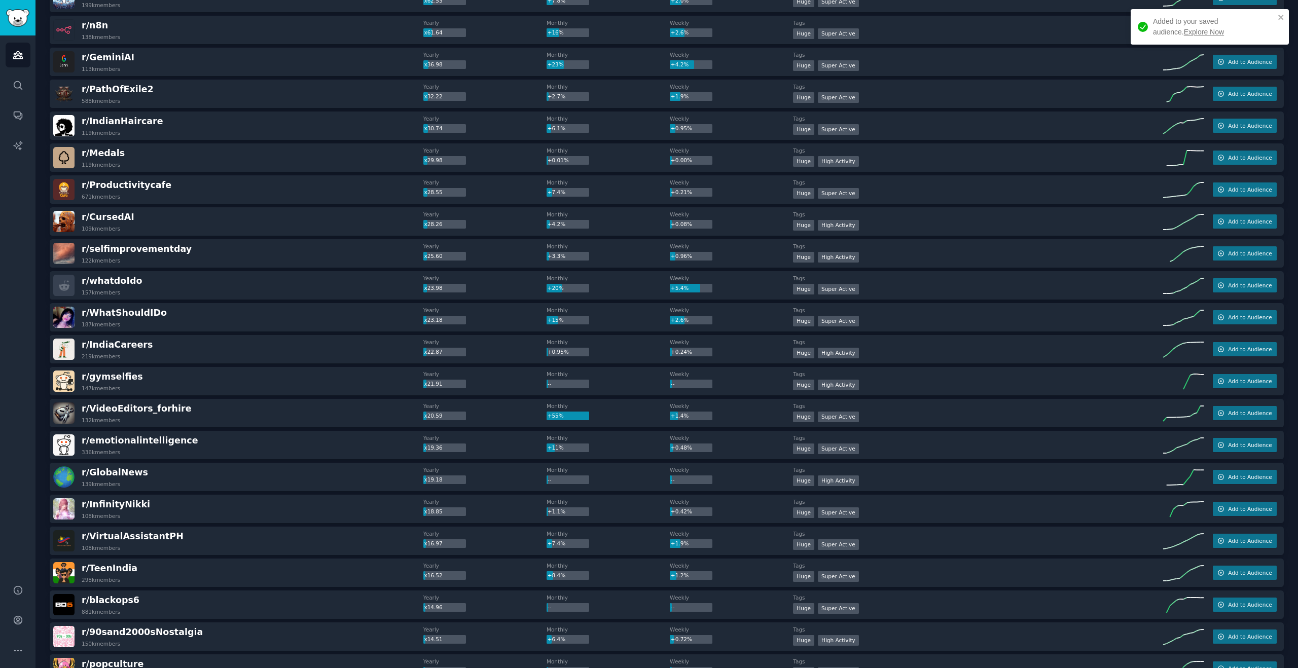
scroll to position [0, 0]
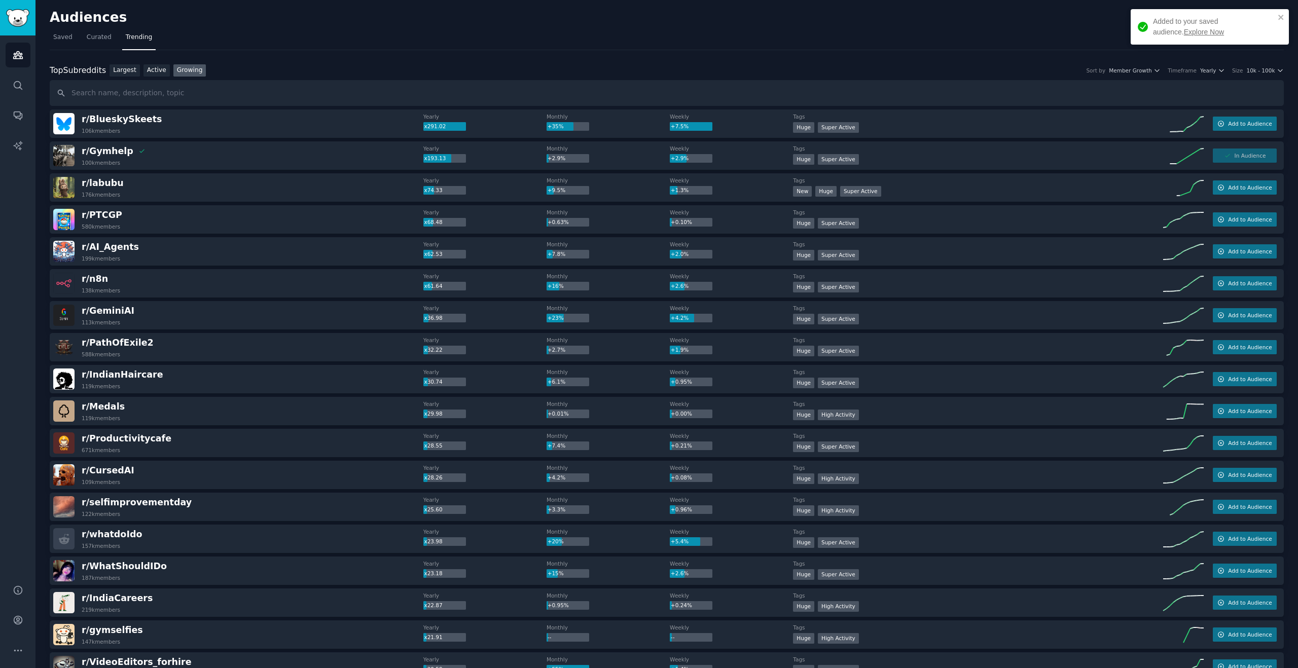
click at [1181, 25] on div "Added to your saved audience. Explore Now" at bounding box center [1214, 26] width 122 height 21
click at [1226, 22] on link "Info" at bounding box center [1221, 17] width 38 height 17
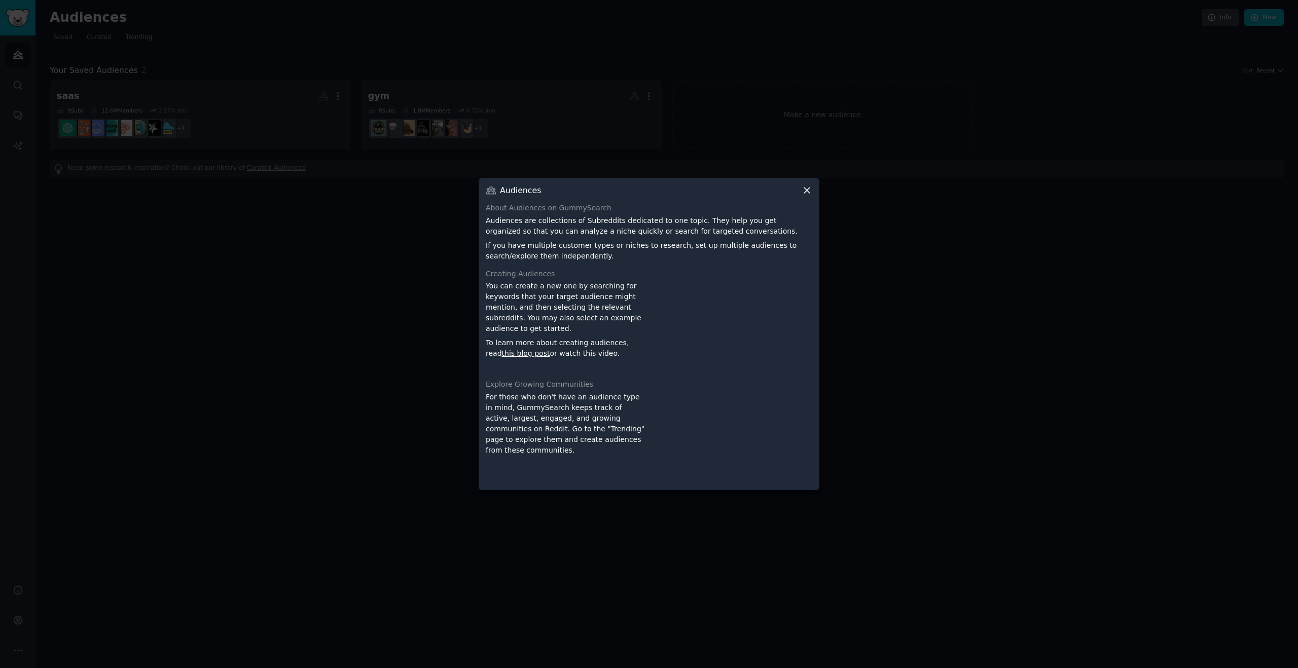
click at [805, 189] on icon at bounding box center [807, 190] width 11 height 11
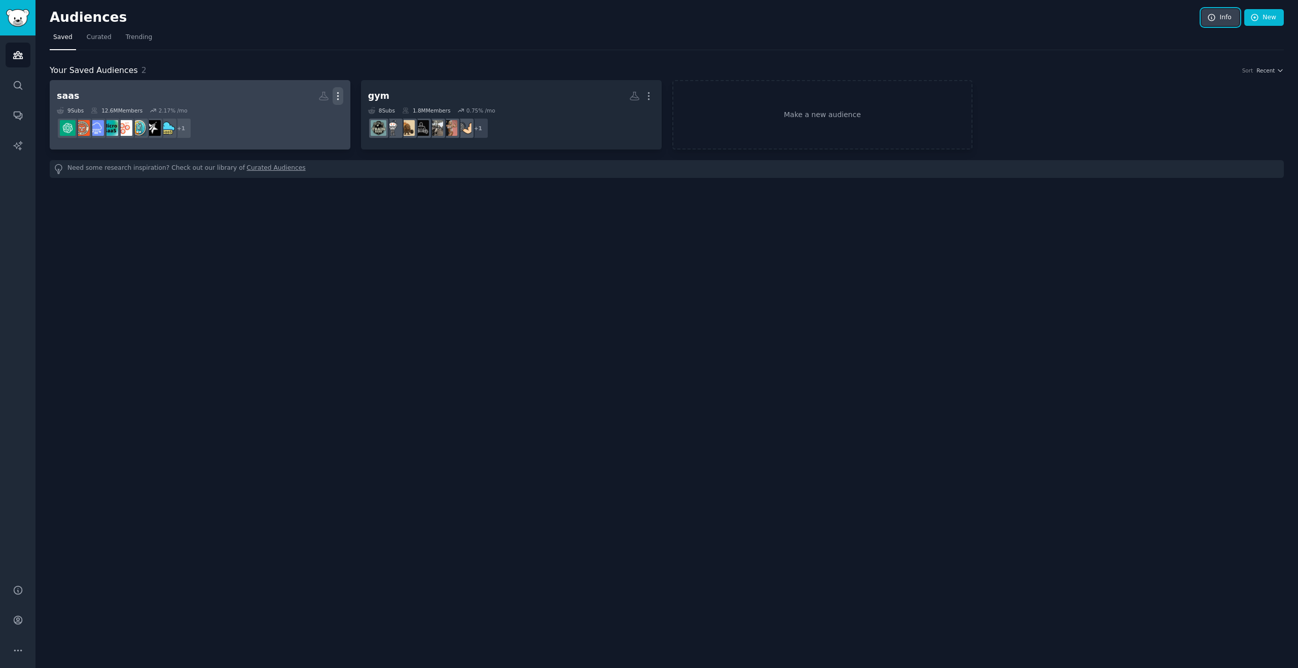
click at [335, 101] on icon "button" at bounding box center [338, 96] width 11 height 11
click at [224, 102] on h2 "saas More View Delete" at bounding box center [200, 96] width 286 height 18
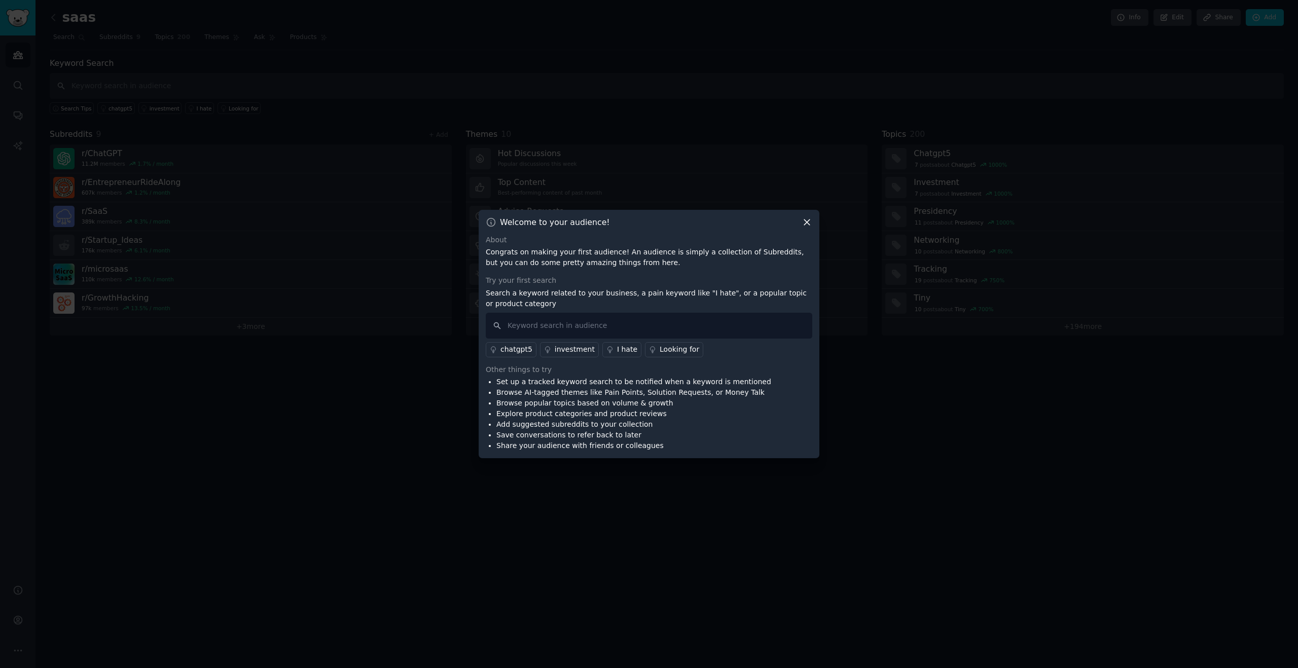
click at [808, 225] on icon at bounding box center [807, 222] width 11 height 11
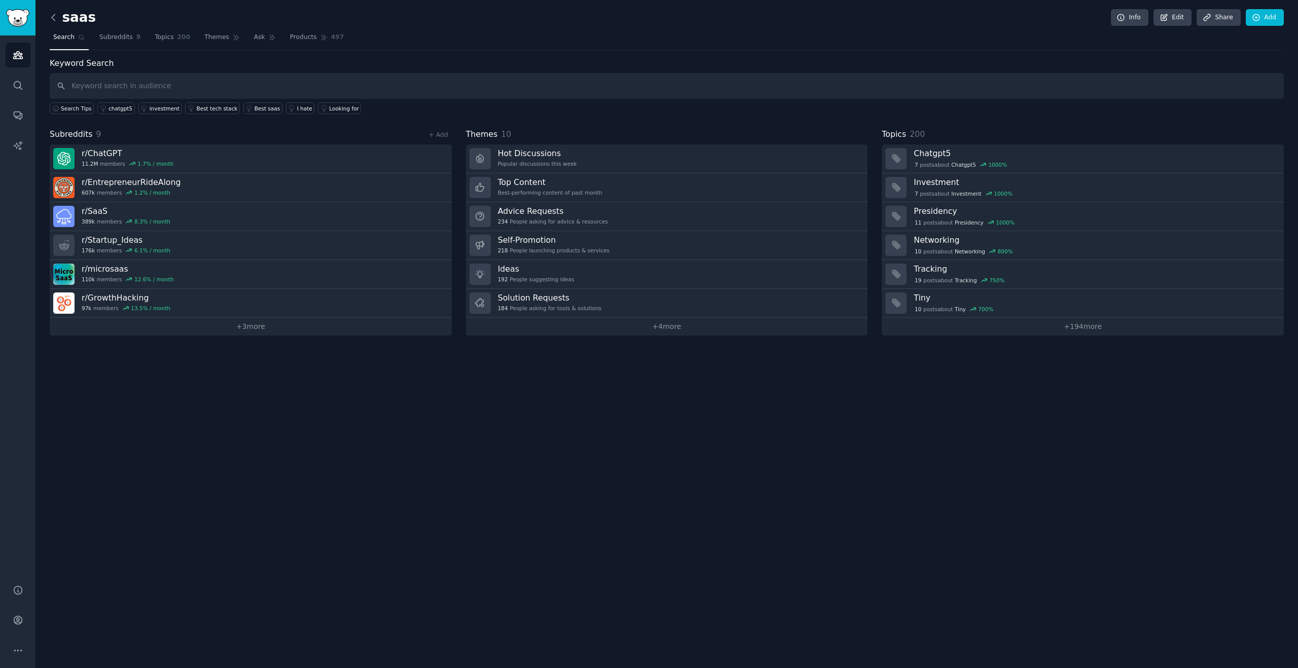
click at [56, 20] on icon at bounding box center [53, 17] width 11 height 11
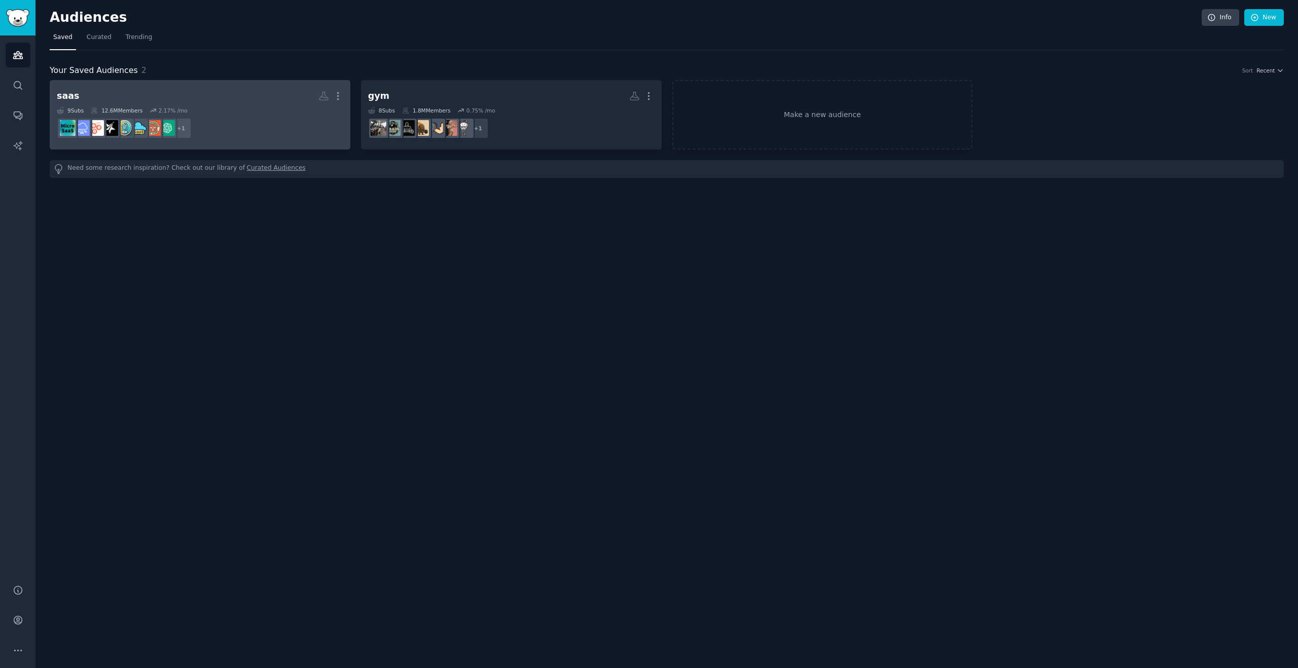
click at [317, 121] on dd "+ 1" at bounding box center [200, 128] width 286 height 28
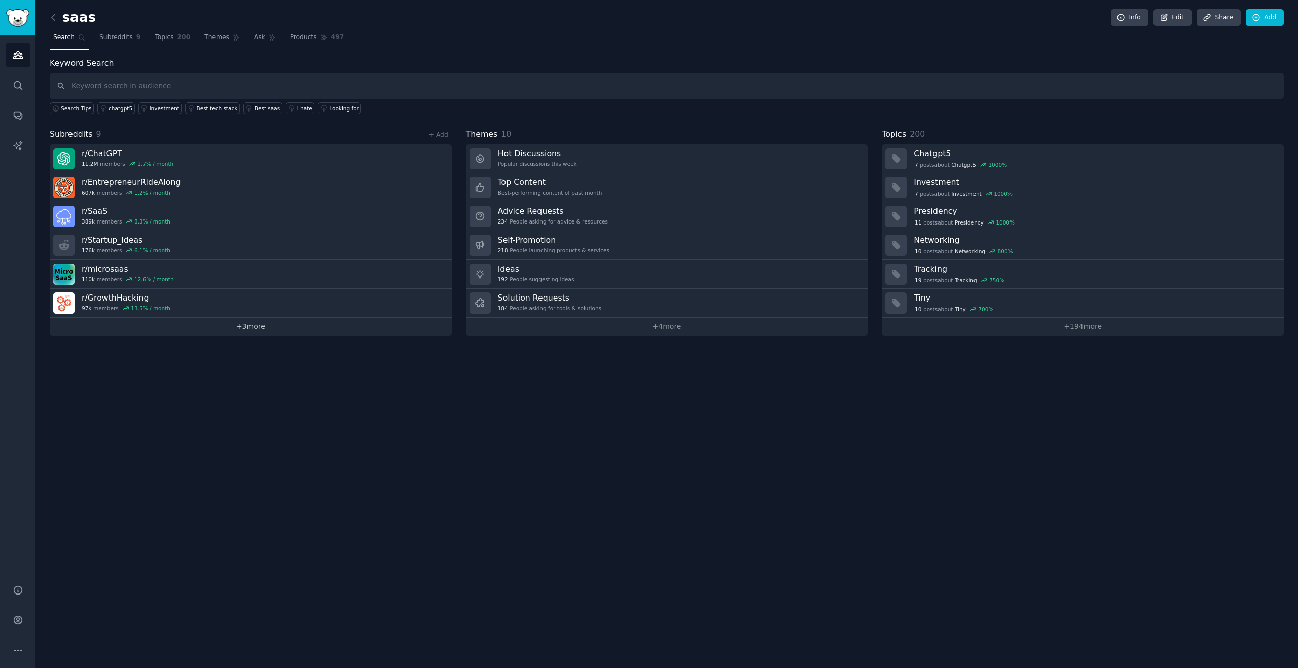
click at [261, 329] on link "+ 3 more" at bounding box center [251, 327] width 402 height 18
click at [614, 219] on link "Advice Requests 234 People asking for advice & resources" at bounding box center [667, 216] width 402 height 29
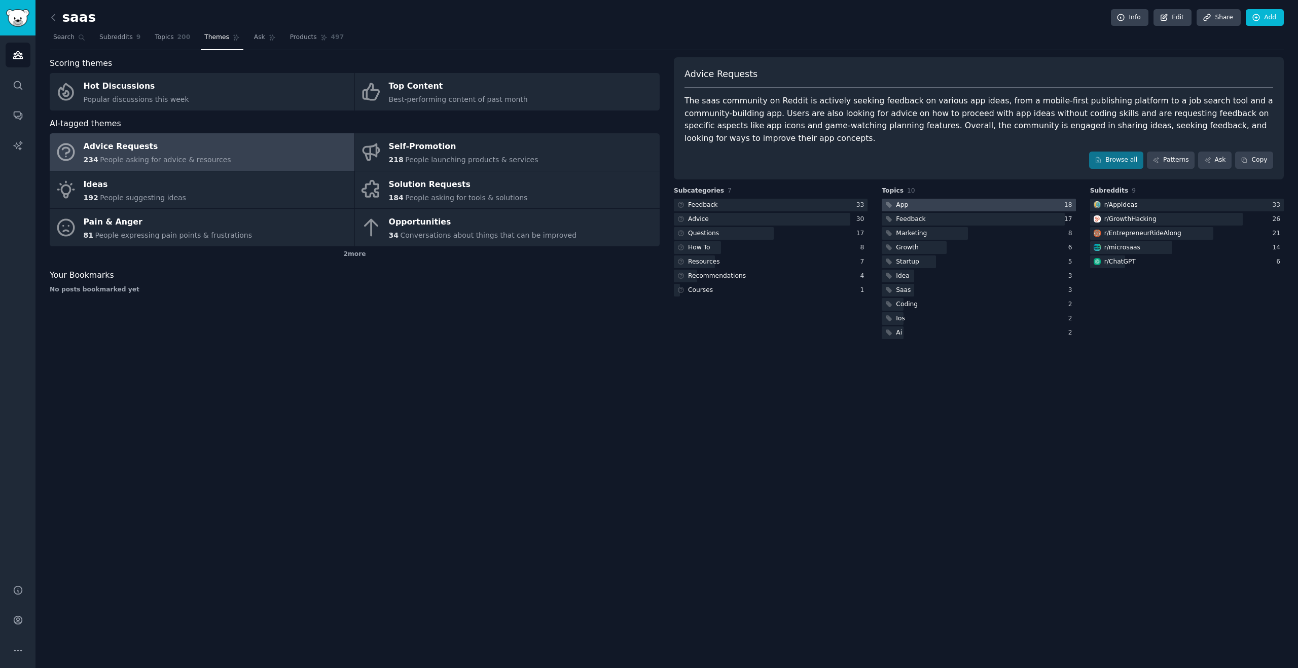
click at [890, 208] on icon at bounding box center [888, 204] width 7 height 7
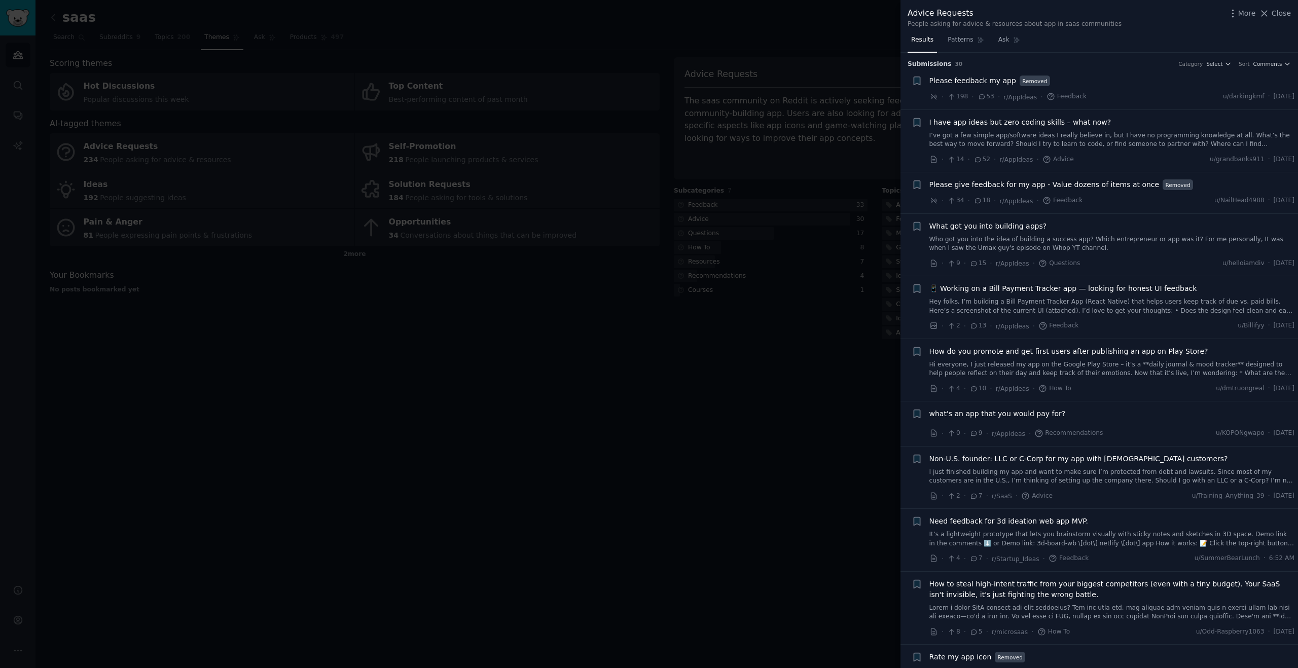
click at [824, 159] on div at bounding box center [649, 334] width 1298 height 668
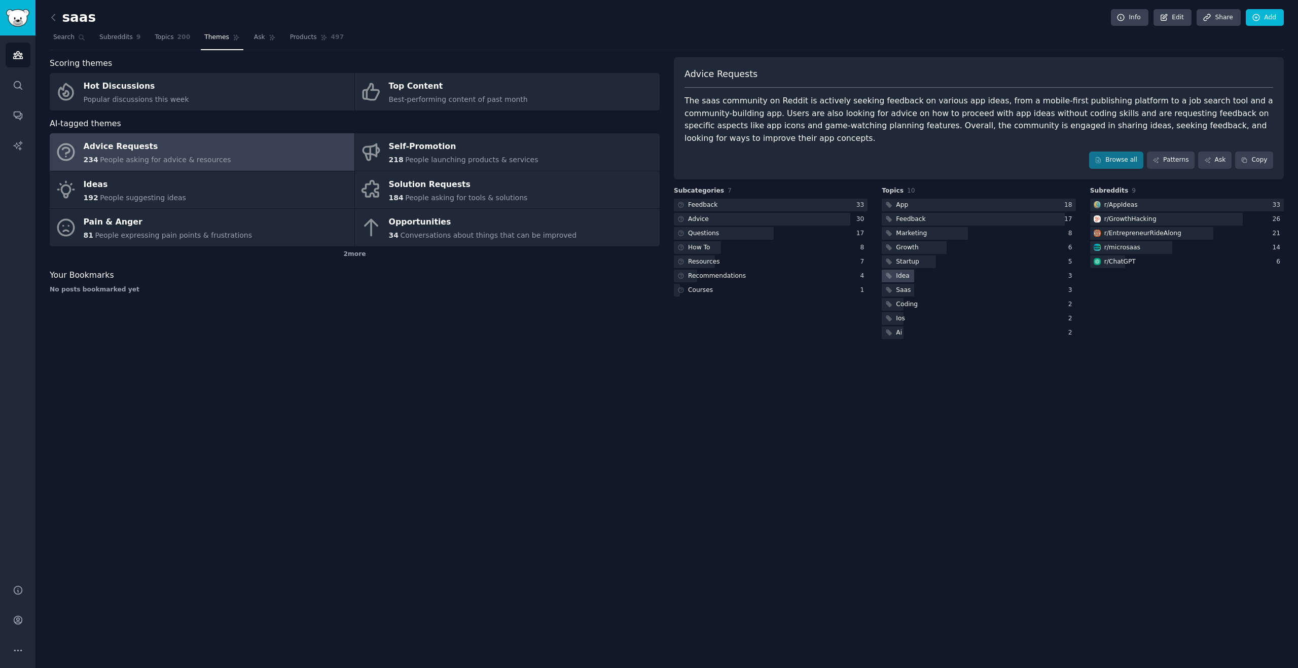
click at [891, 273] on icon at bounding box center [888, 275] width 7 height 7
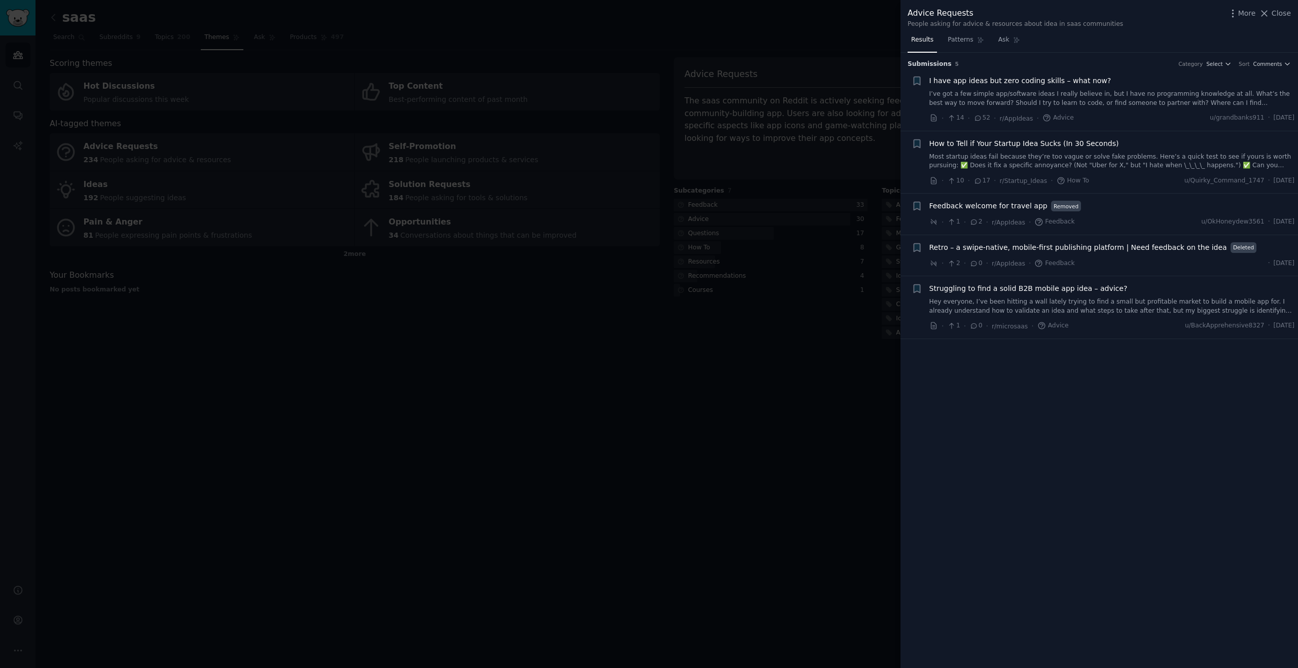
click at [816, 416] on div at bounding box center [649, 334] width 1298 height 668
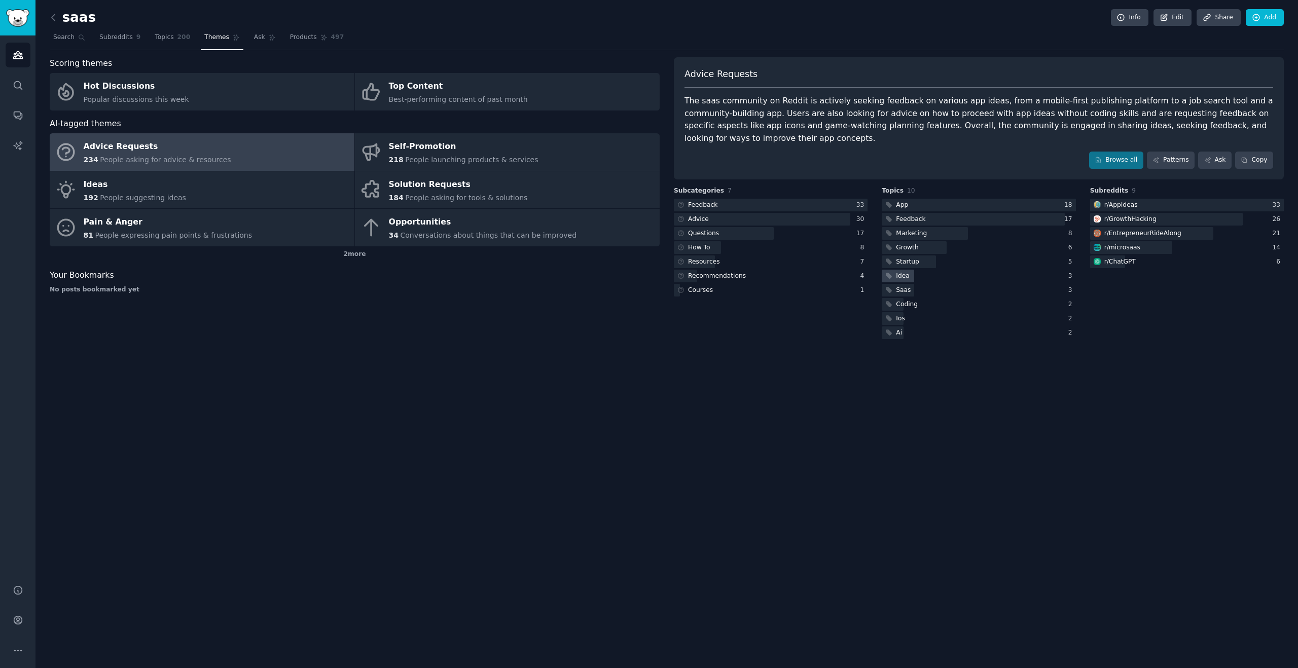
click at [896, 278] on div "Idea" at bounding box center [902, 276] width 13 height 9
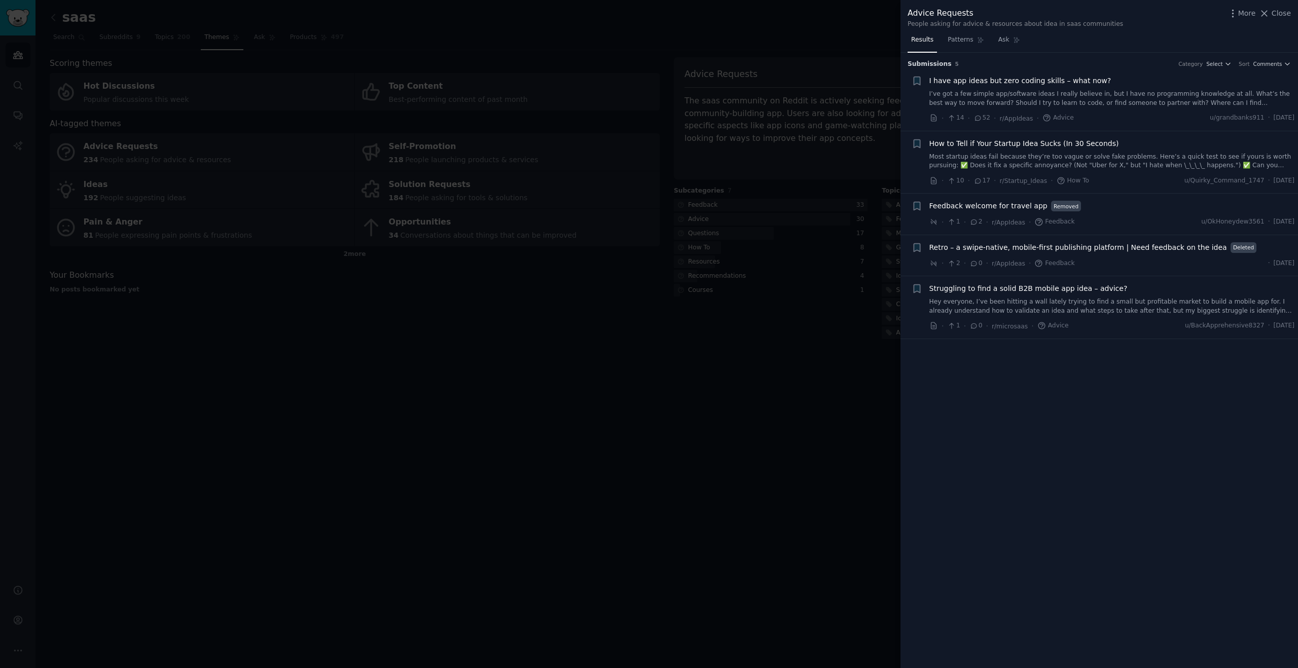
click at [969, 288] on span "Struggling to find a solid B2B mobile app idea – advice?" at bounding box center [1028, 288] width 198 height 11
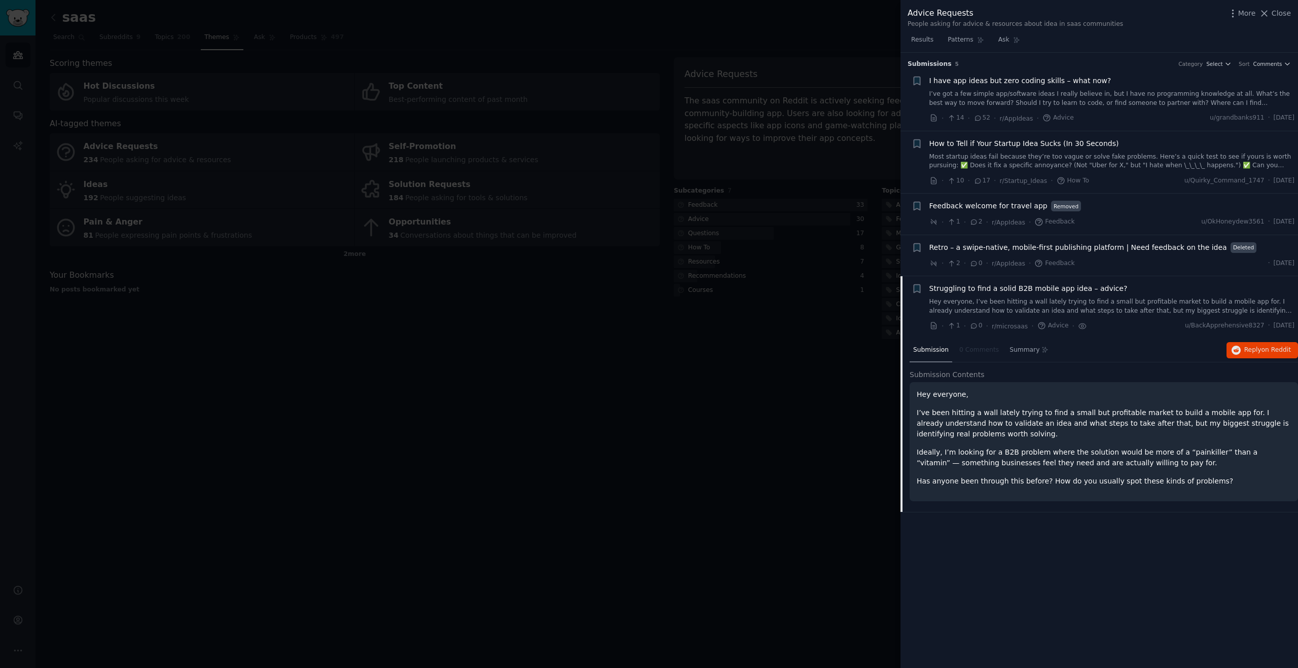
click at [979, 355] on nav "Submission 0 Comments Summary" at bounding box center [981, 351] width 142 height 24
click at [738, 372] on div at bounding box center [649, 334] width 1298 height 668
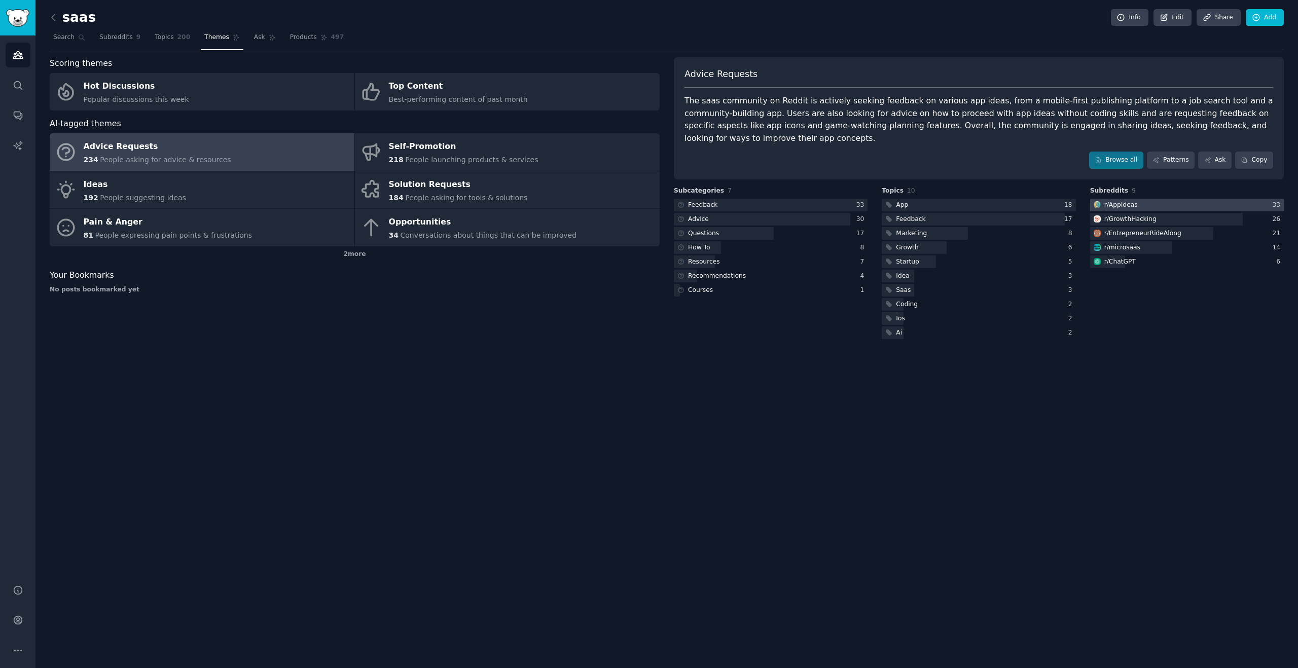
click at [1143, 203] on div at bounding box center [1187, 205] width 194 height 13
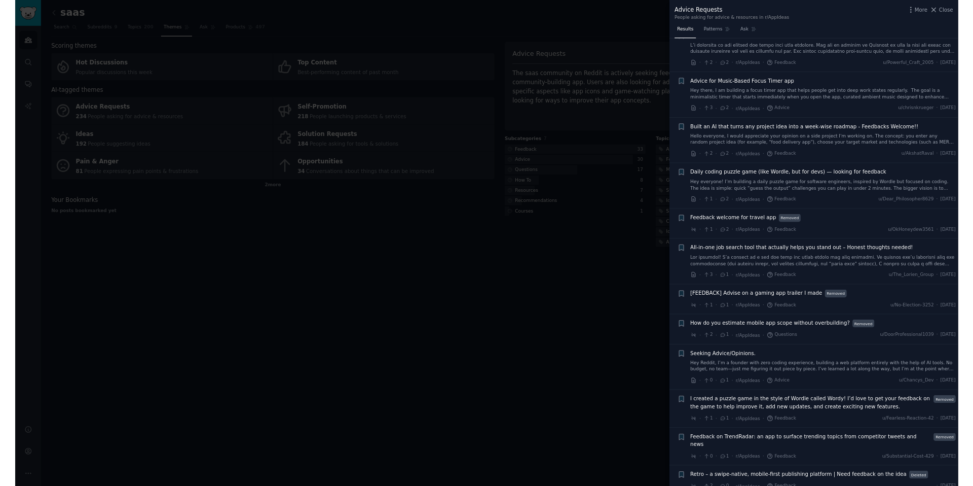
scroll to position [1140, 0]
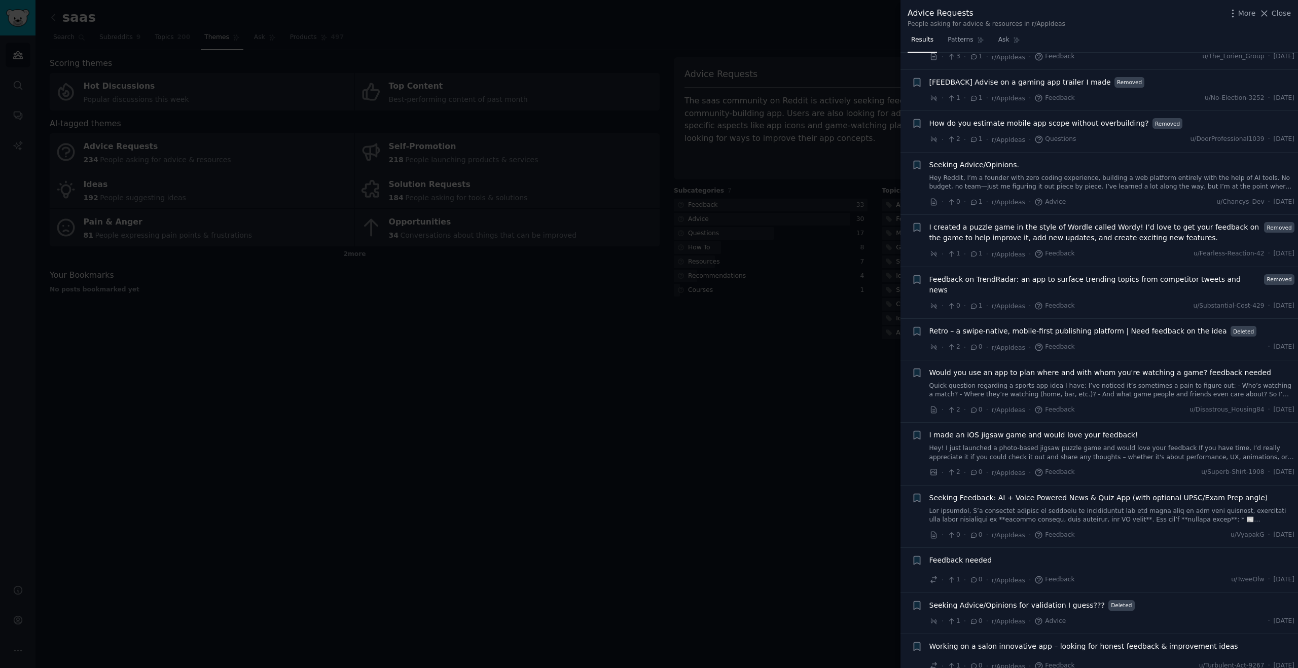
click at [723, 455] on div at bounding box center [649, 334] width 1298 height 668
